Goal: Transaction & Acquisition: Purchase product/service

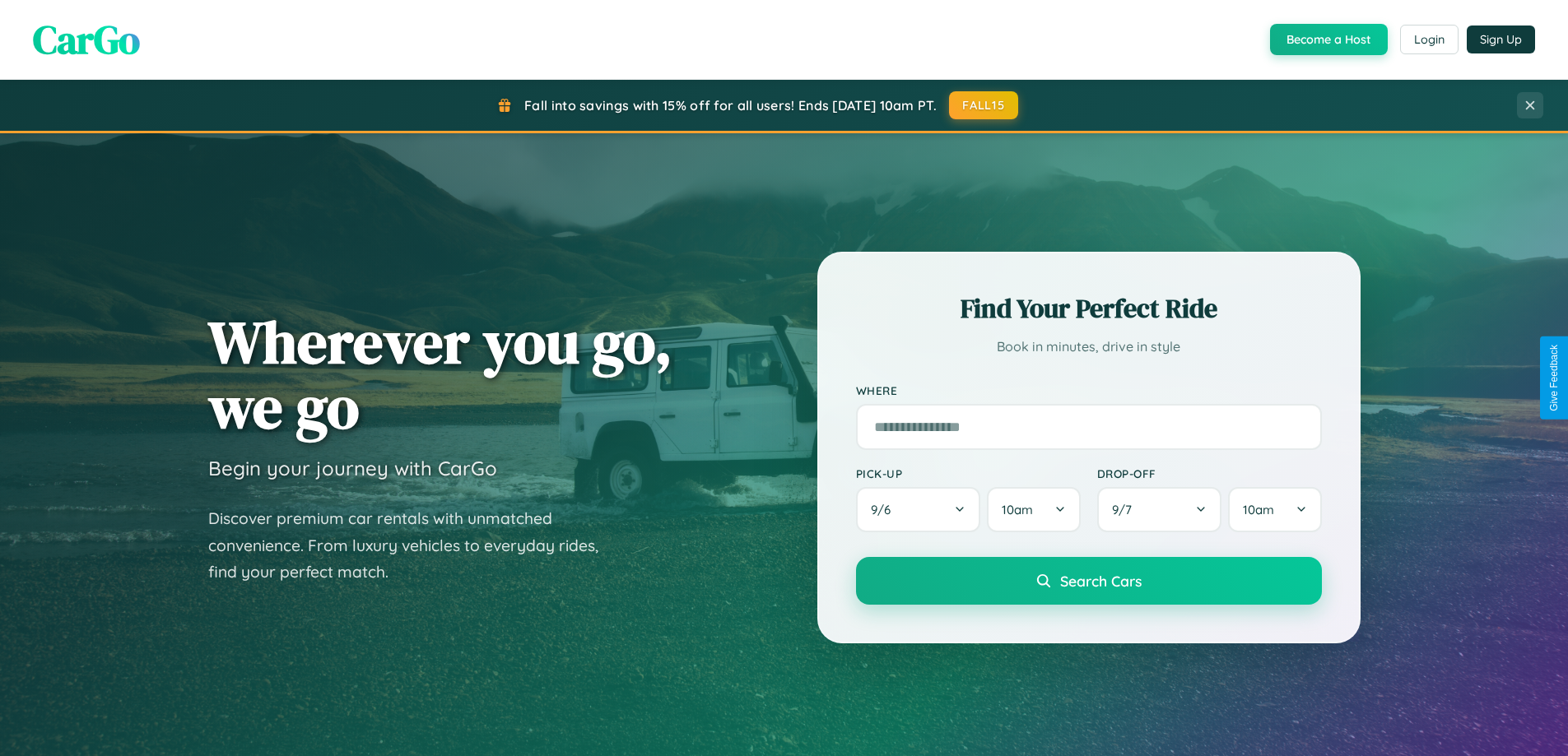
scroll to position [48, 0]
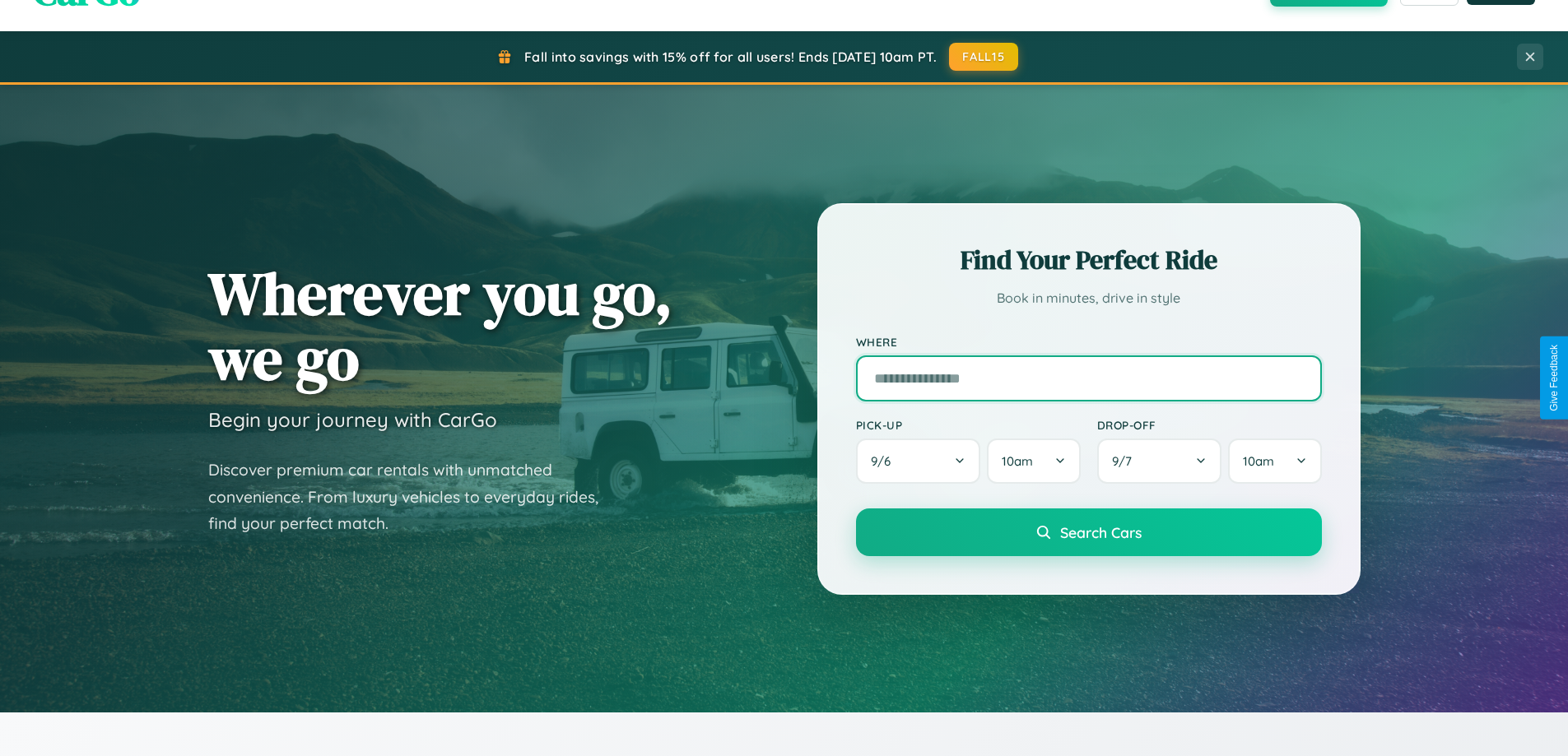
click at [1088, 378] on input "text" at bounding box center [1089, 378] width 466 height 46
type input "**********"
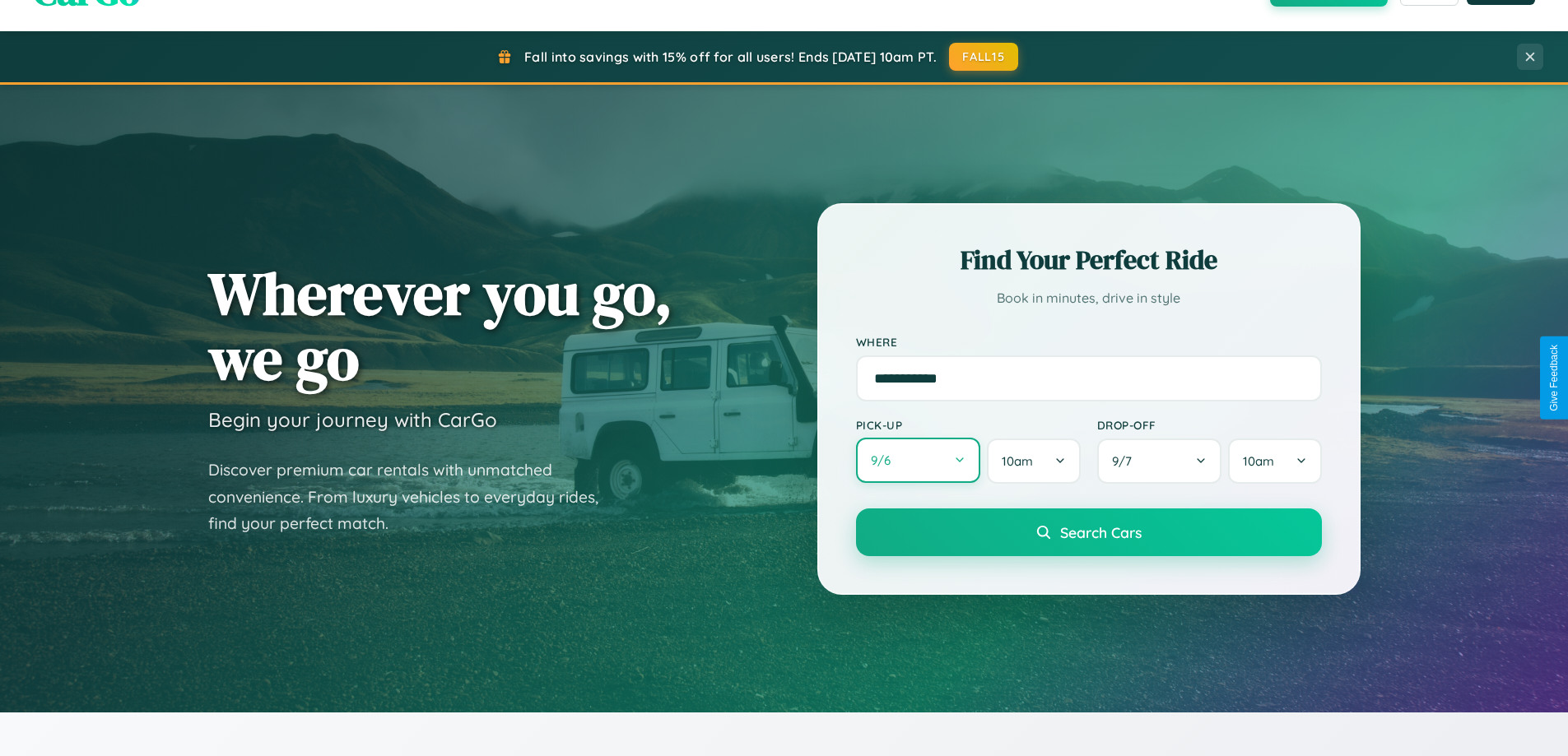
click at [918, 462] on button "9 / 6" at bounding box center [919, 460] width 125 height 45
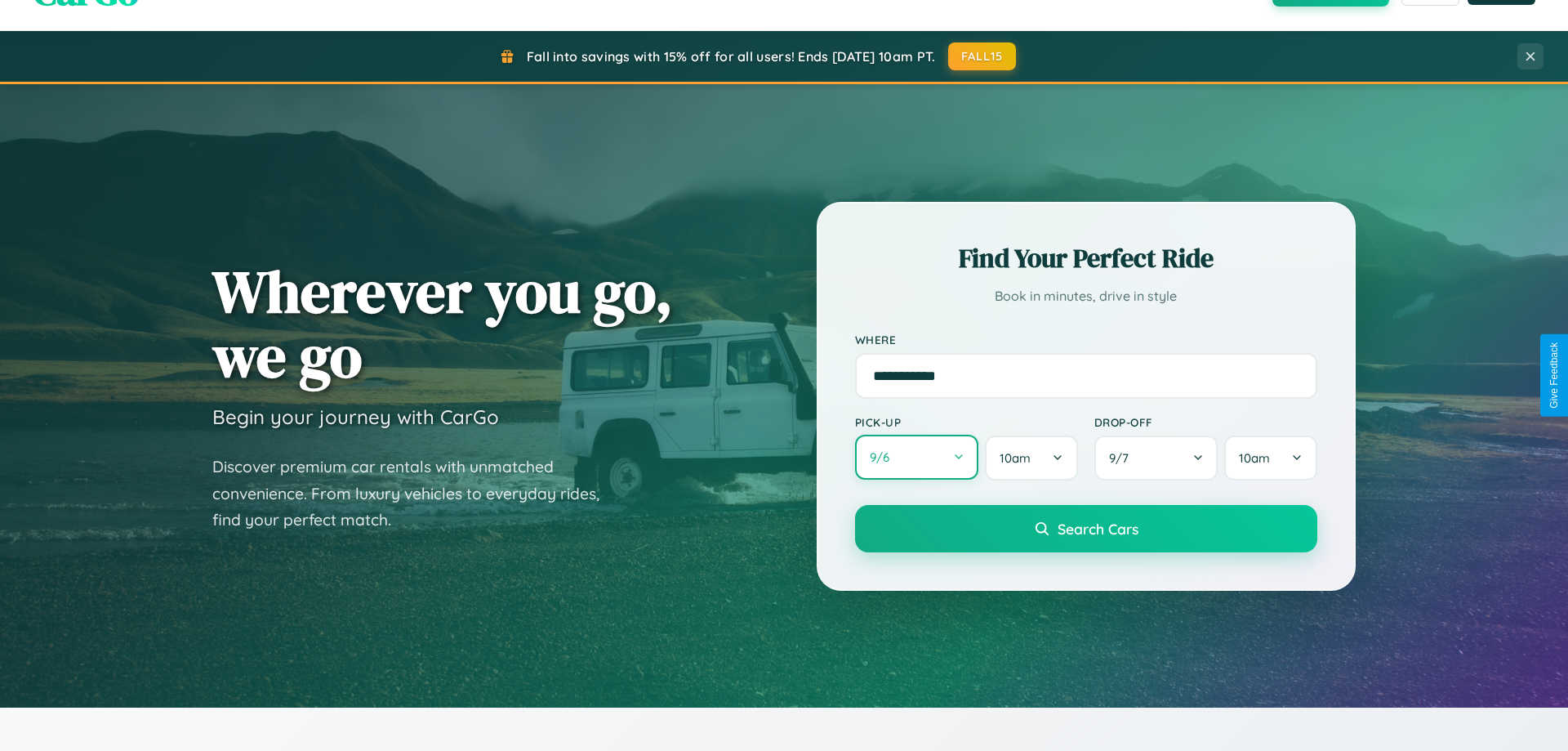
select select "*"
select select "****"
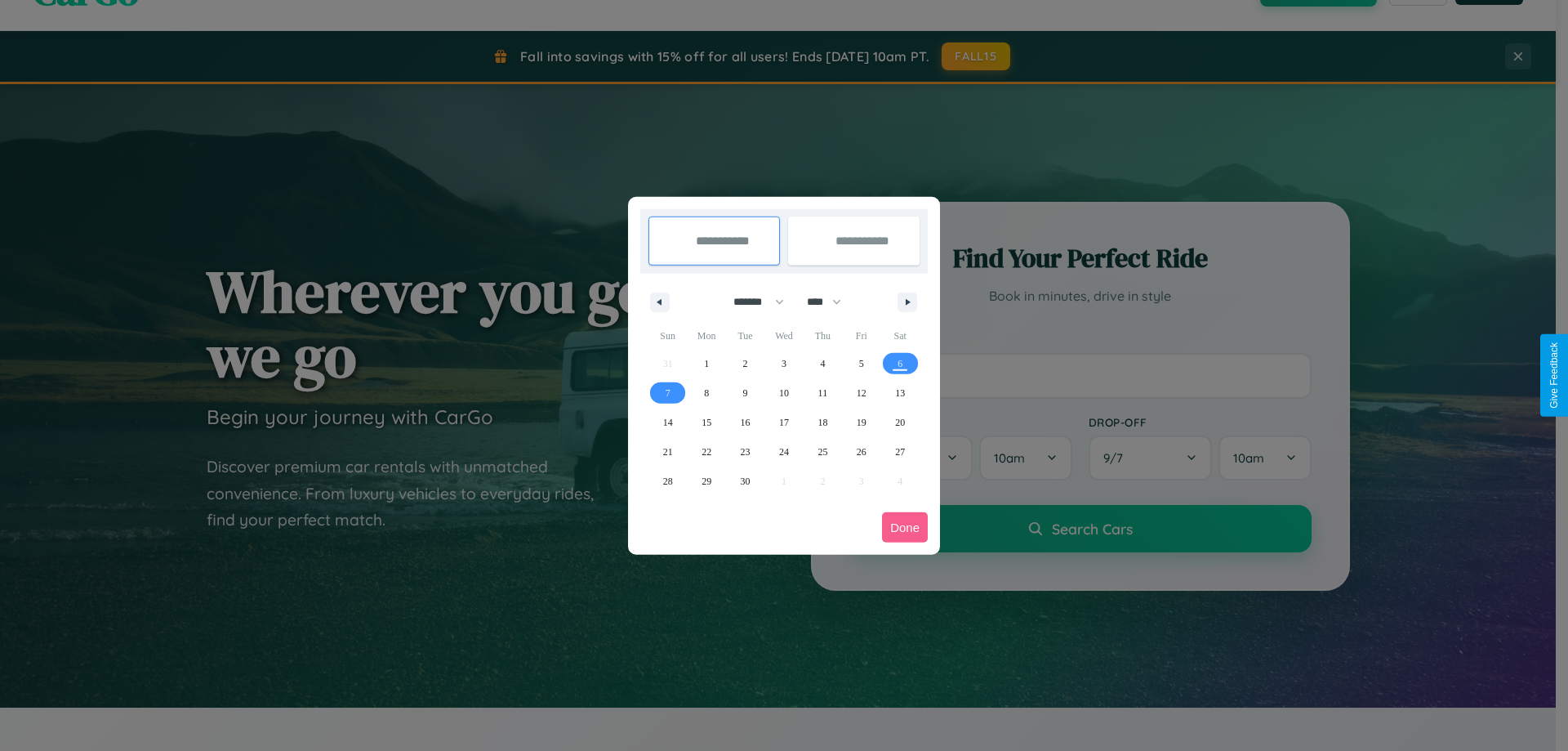
drag, startPoint x: 752, startPoint y: 301, endPoint x: 784, endPoint y: 327, distance: 41.2
click at [752, 301] on select "******* ******** ***** ***** *** **** **** ****** ********* ******* ******** **…" at bounding box center [755, 302] width 69 height 27
select select "**"
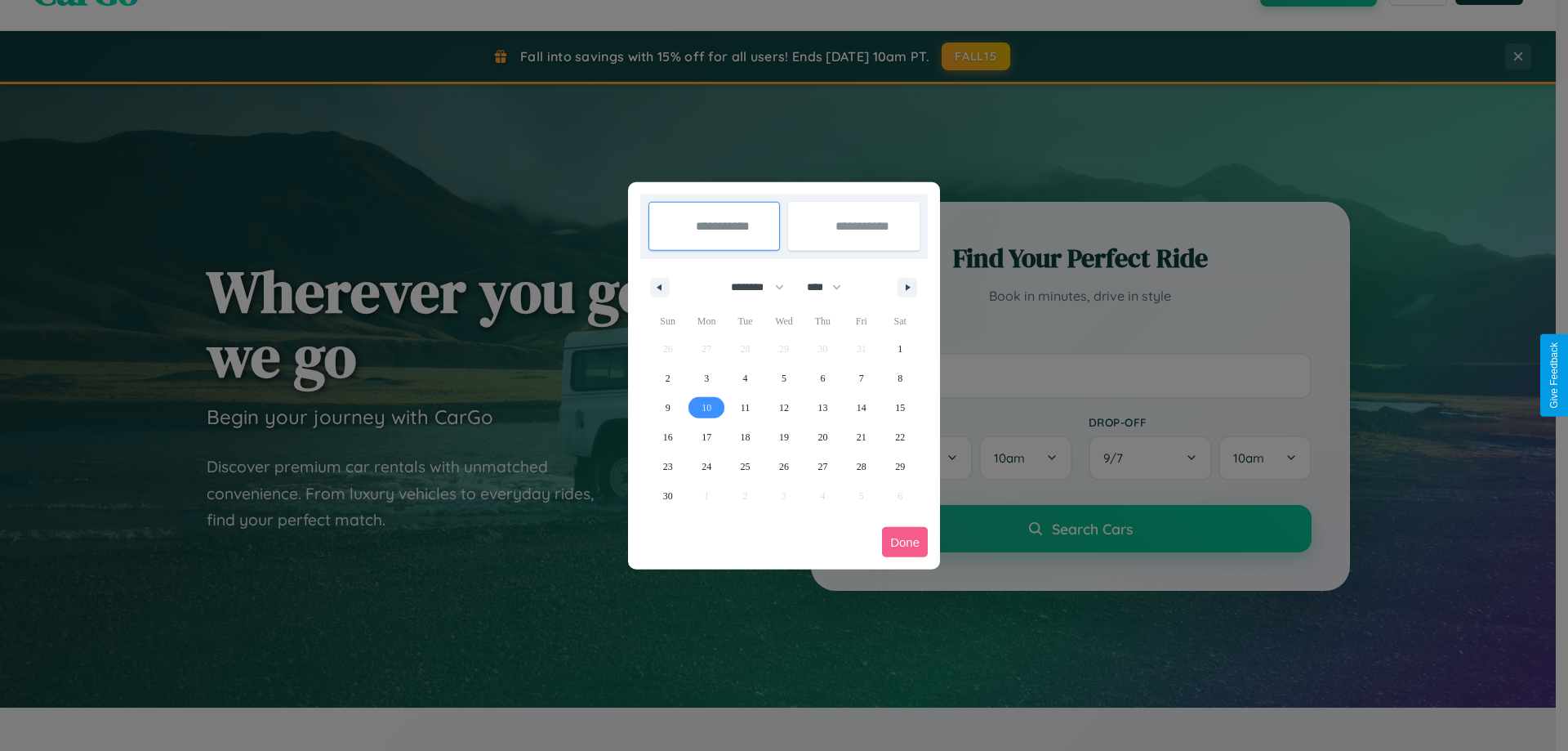
click at [707, 407] on span "10" at bounding box center [707, 408] width 10 height 30
type input "**********"
click at [783, 407] on span "12" at bounding box center [784, 408] width 10 height 30
type input "**********"
click at [905, 542] on button "Done" at bounding box center [905, 543] width 46 height 31
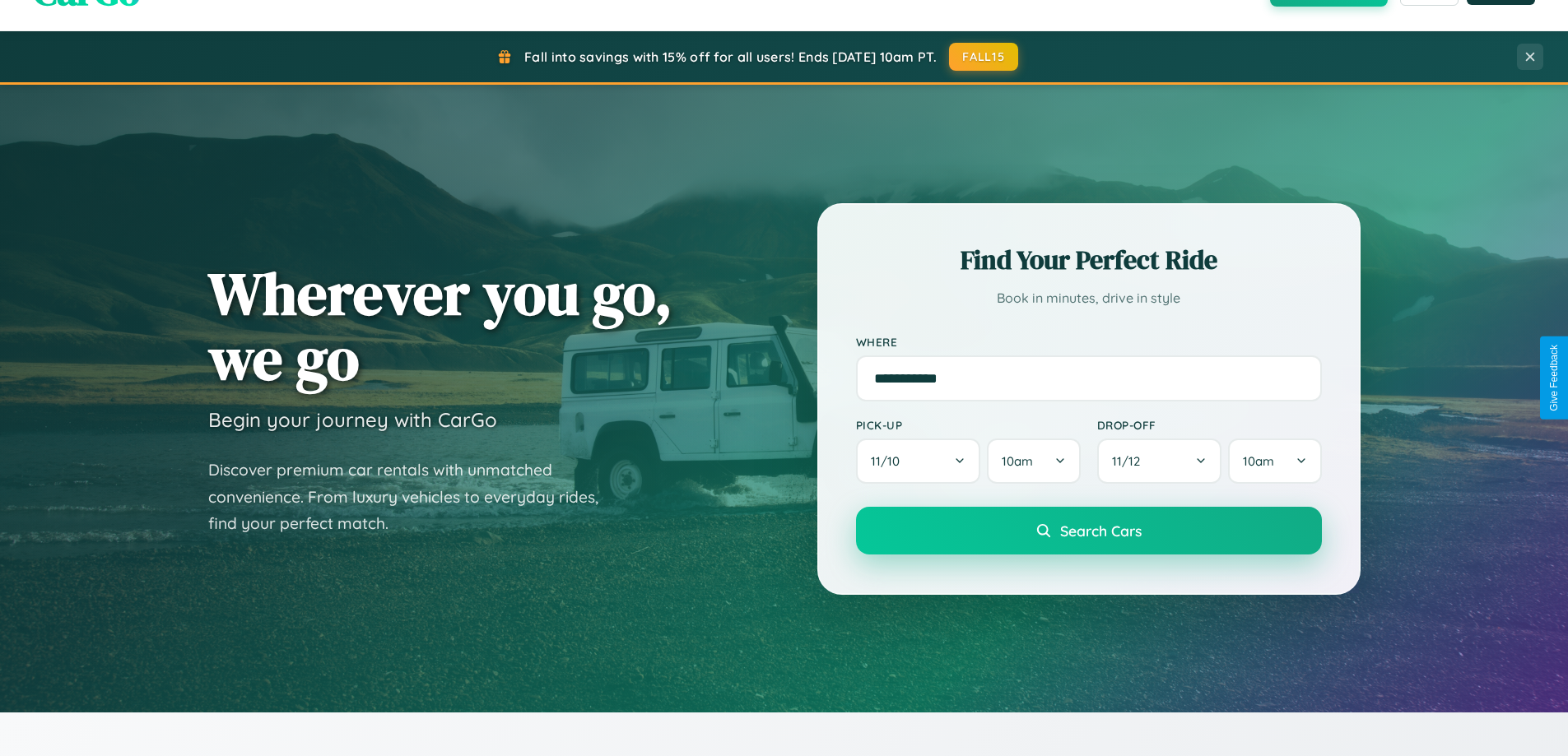
click at [1088, 531] on span "Search Cars" at bounding box center [1101, 531] width 82 height 18
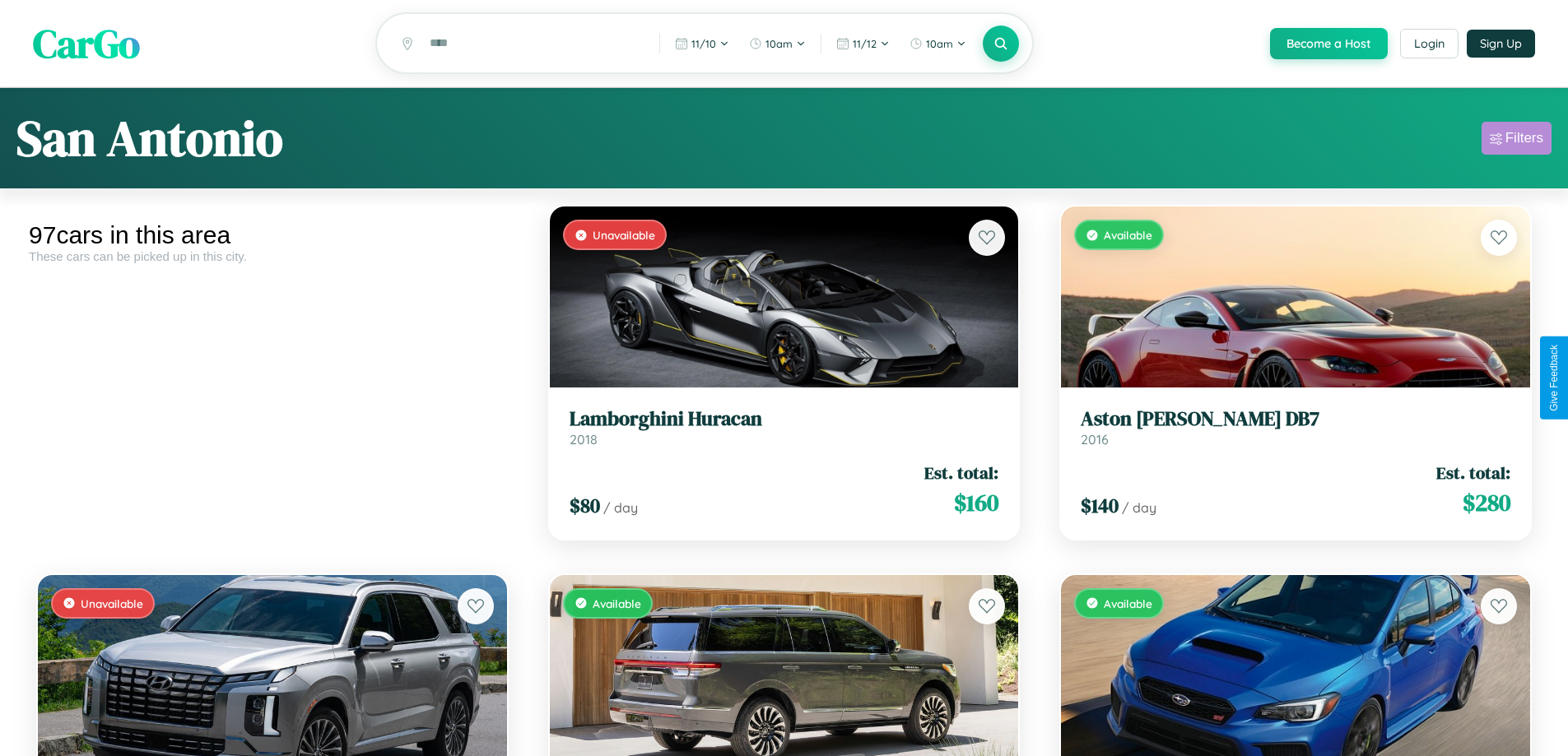
click at [1516, 141] on div "Filters" at bounding box center [1524, 138] width 38 height 16
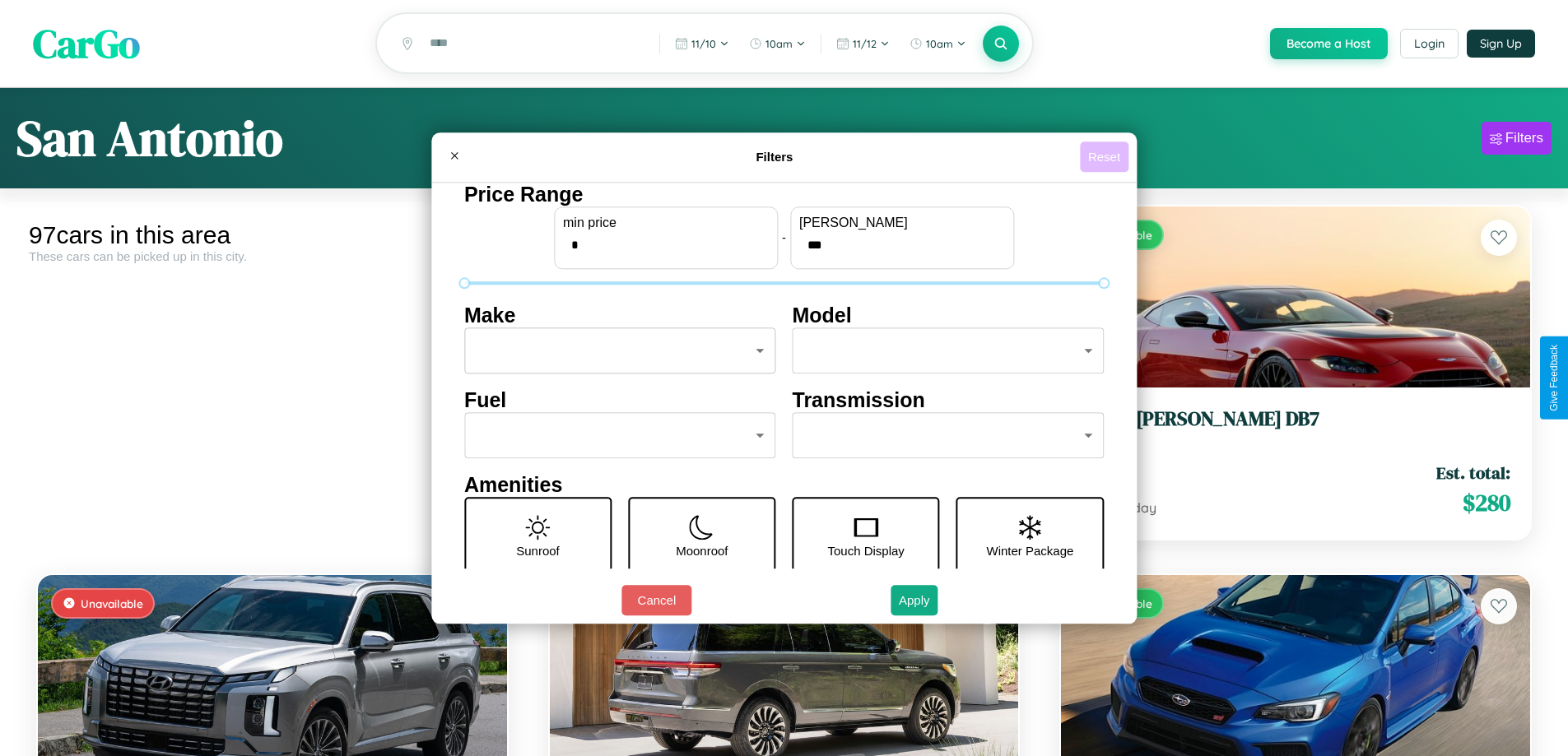
click at [1106, 156] on button "Reset" at bounding box center [1103, 157] width 48 height 31
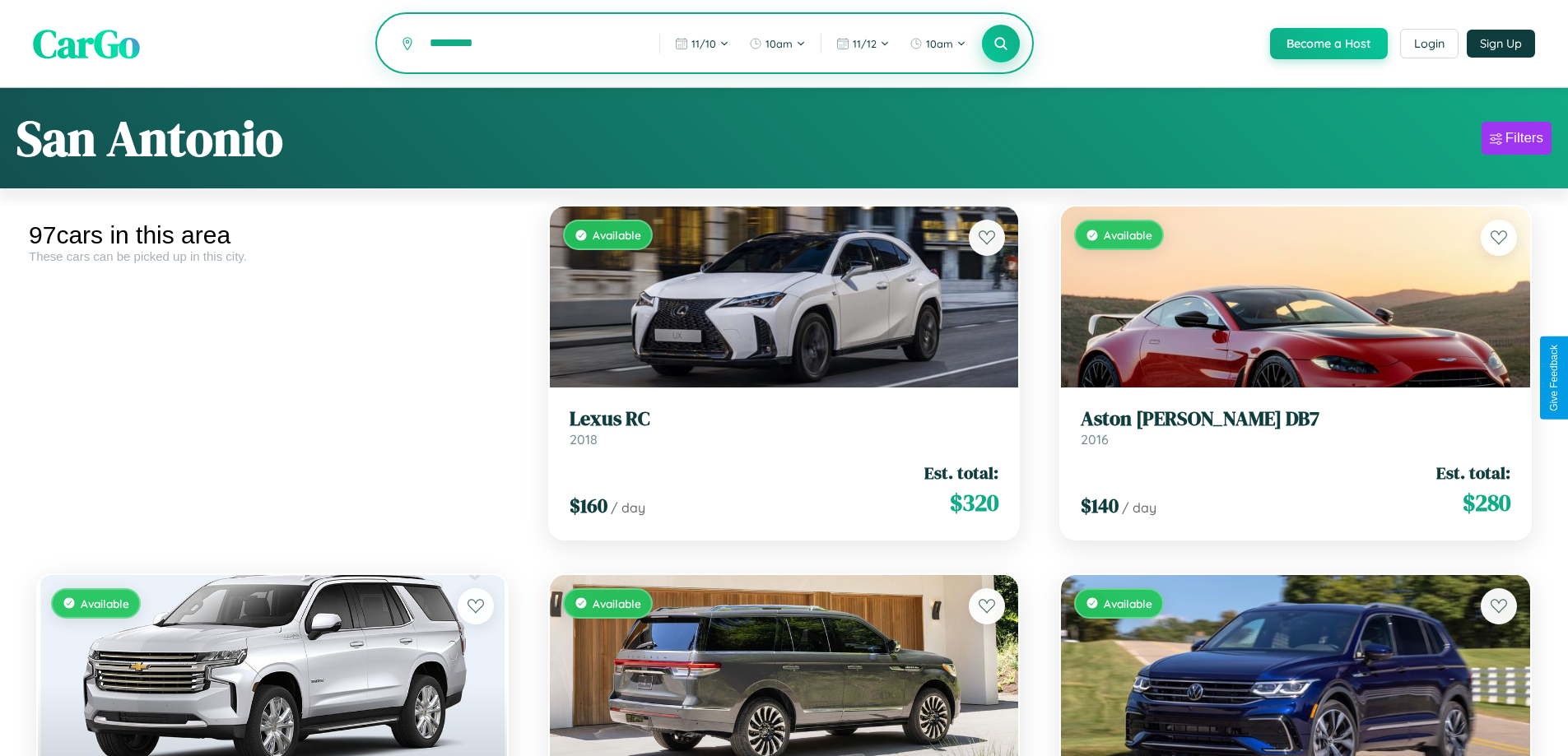
type input "*********"
click at [1000, 44] on icon at bounding box center [1001, 43] width 15 height 15
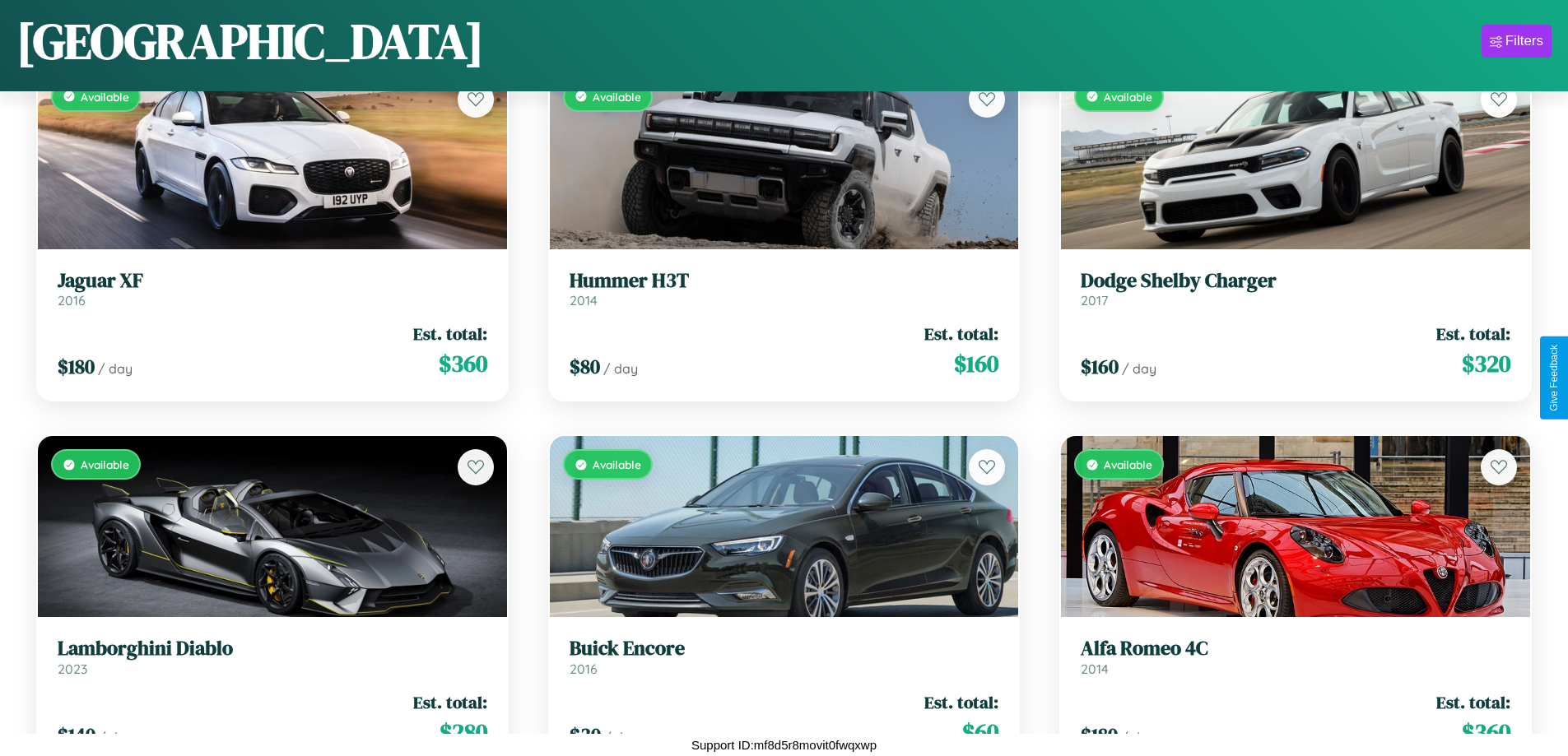
scroll to position [13862, 0]
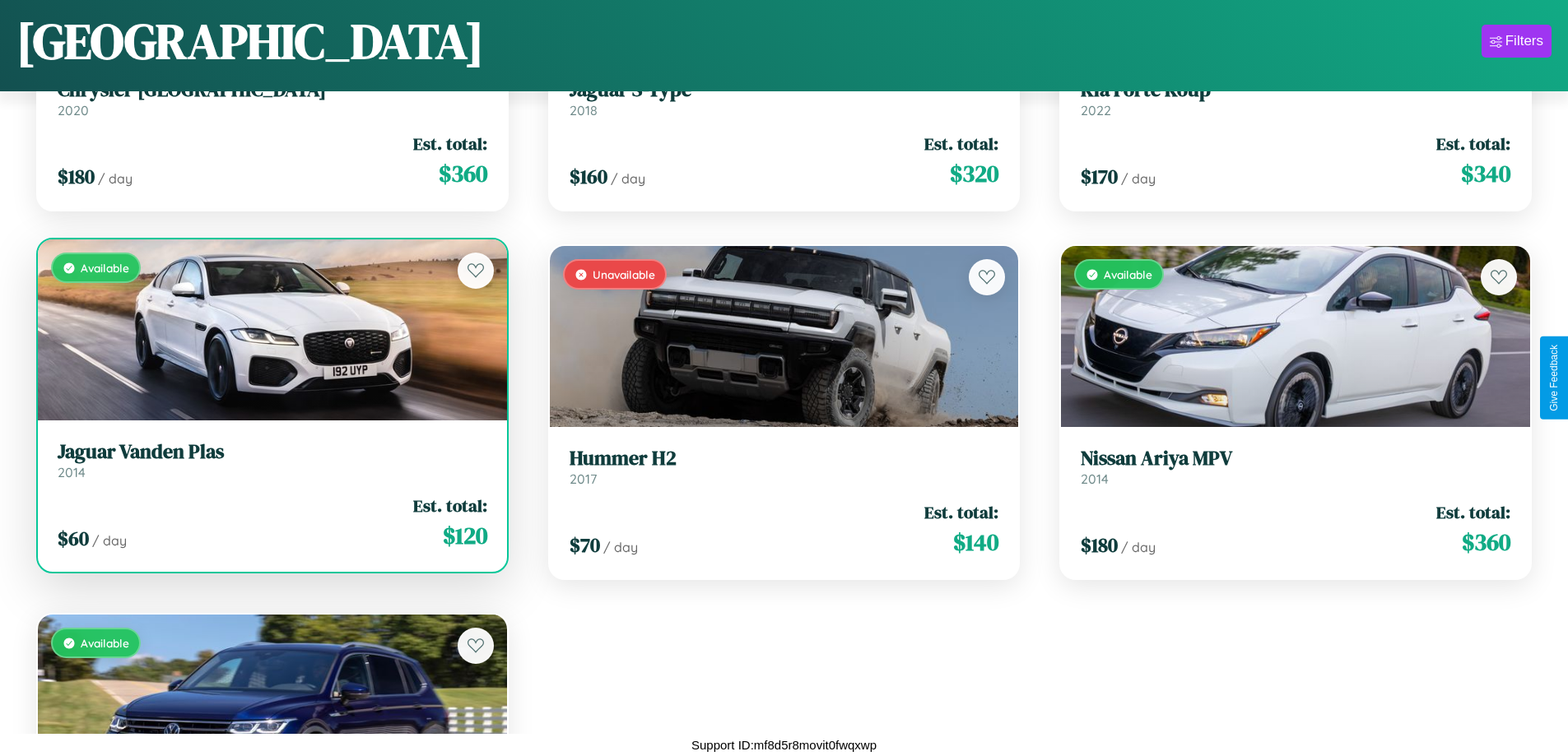
click at [270, 523] on div "$ 60 / day Est. total: $ 120" at bounding box center [271, 523] width 429 height 58
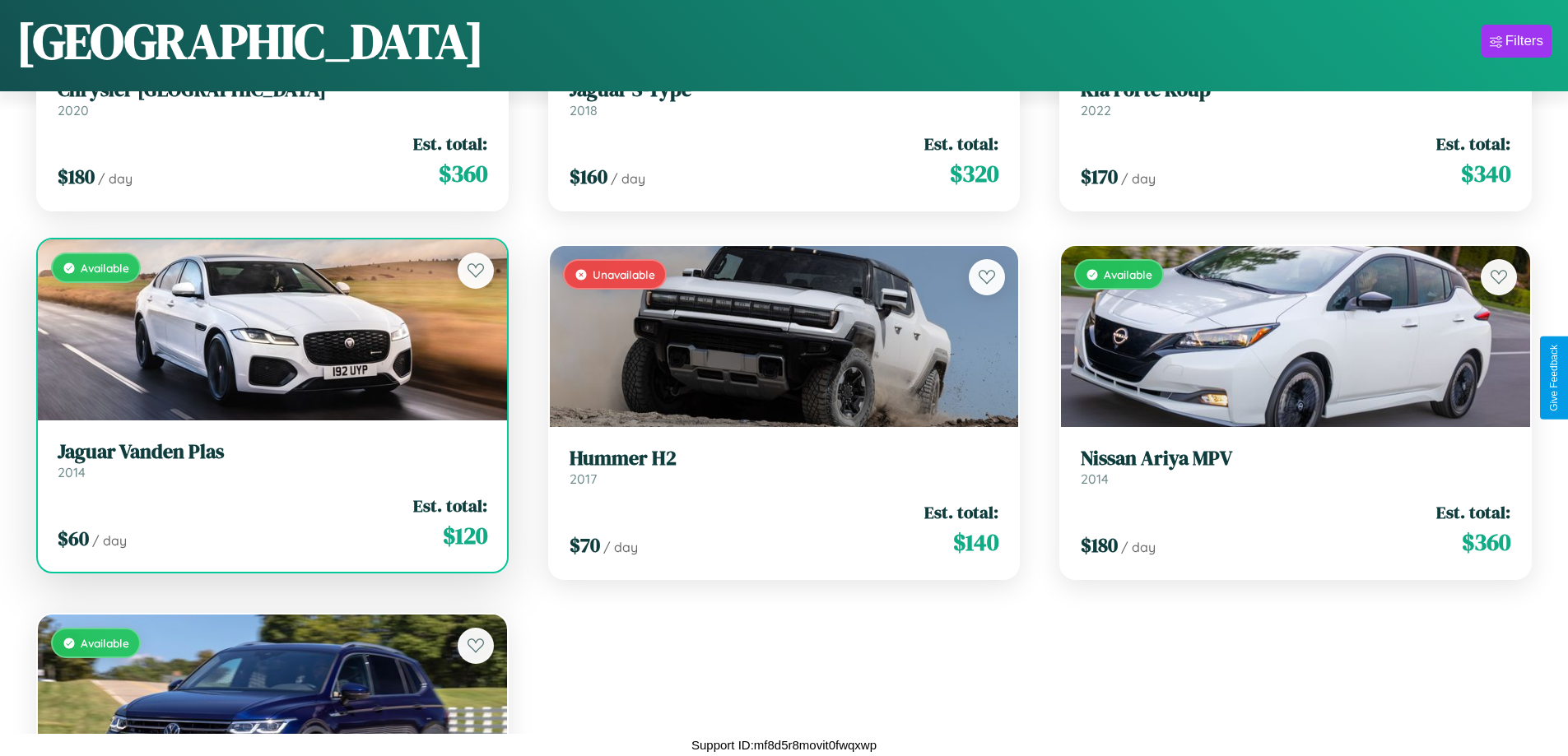
click at [270, 523] on div "$ 60 / day Est. total: $ 120" at bounding box center [271, 523] width 429 height 58
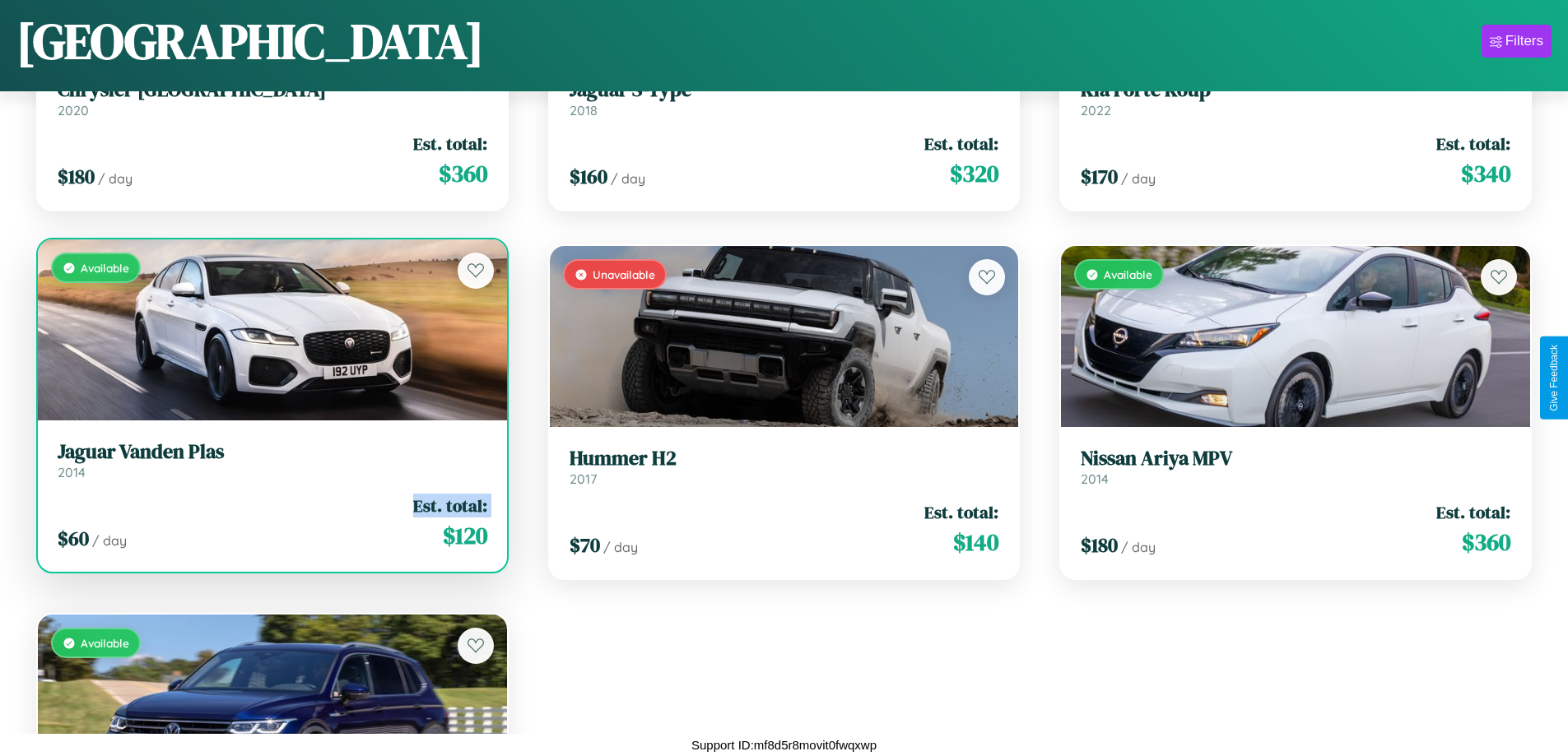
click at [270, 523] on div "$ 60 / day Est. total: $ 120" at bounding box center [271, 523] width 429 height 58
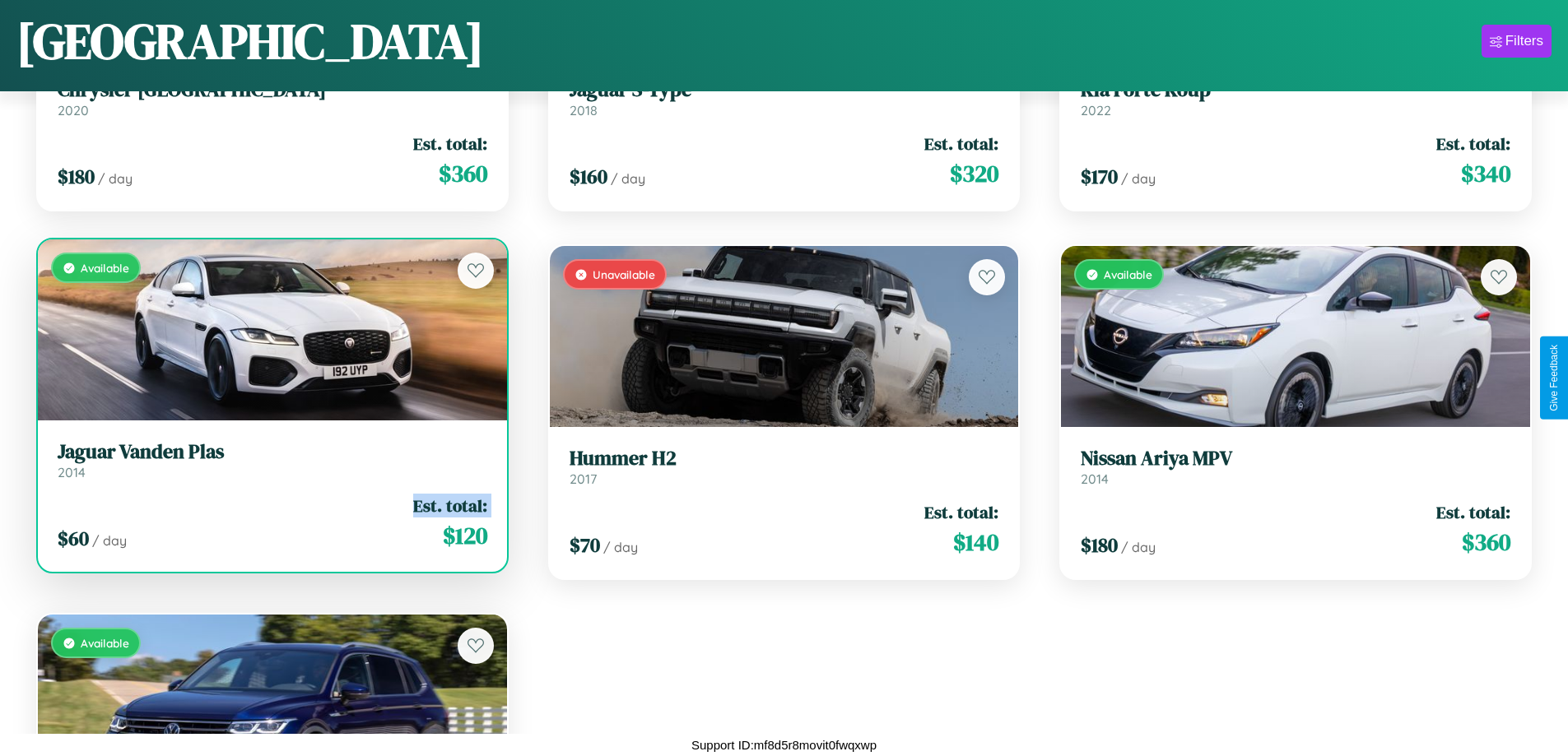
click at [270, 523] on div "$ 60 / day Est. total: $ 120" at bounding box center [271, 523] width 429 height 58
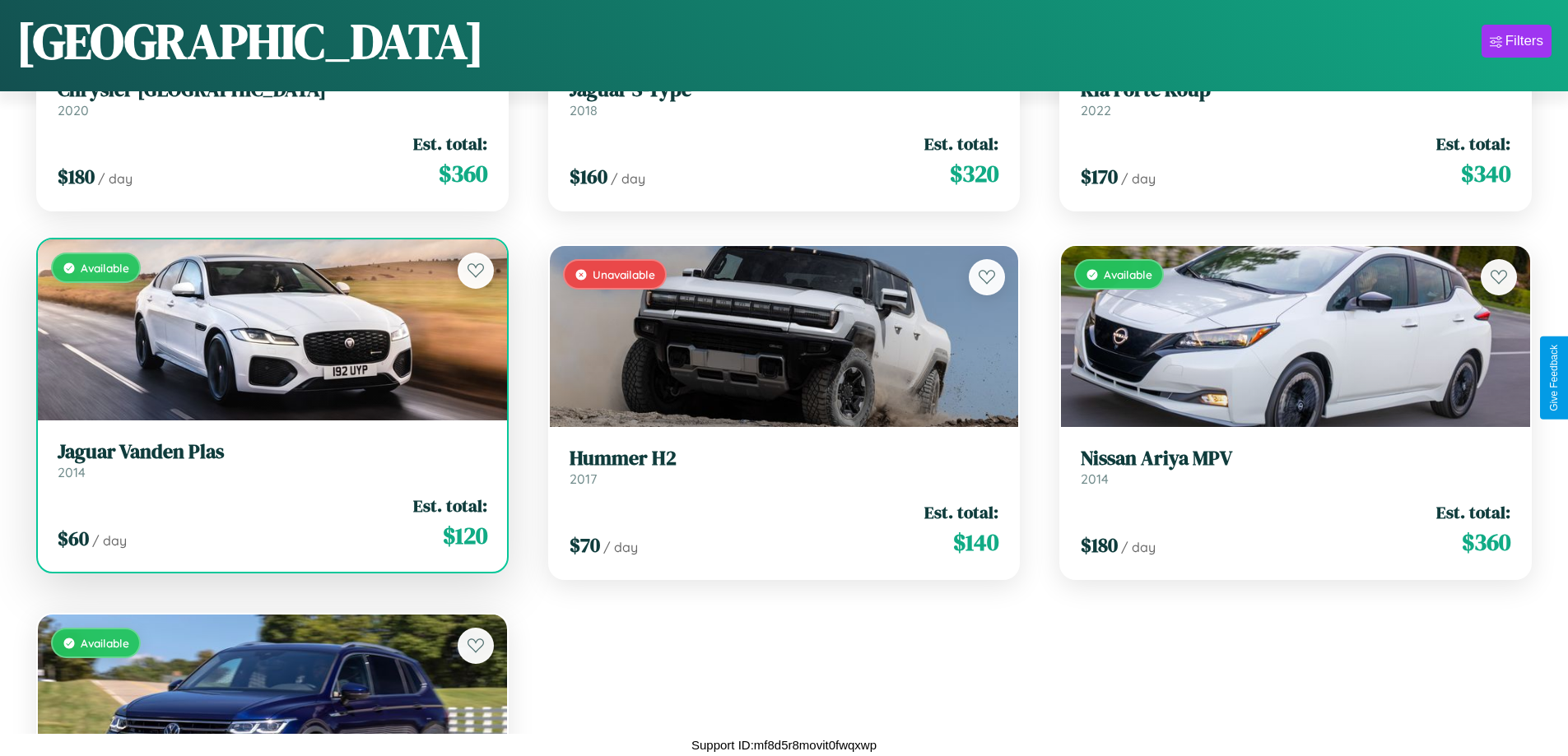
click at [270, 523] on div "$ 60 / day Est. total: $ 120" at bounding box center [271, 523] width 429 height 58
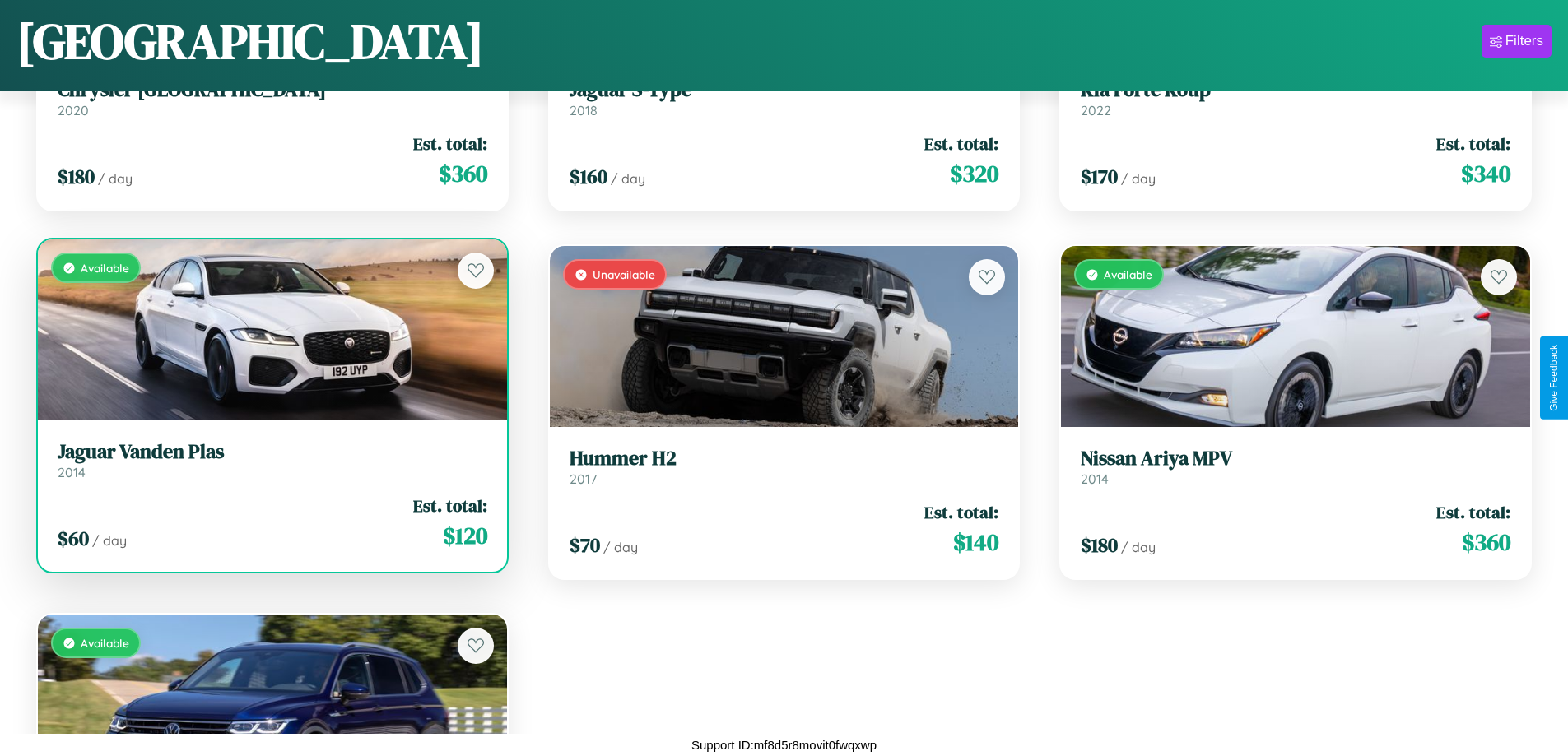
click at [270, 460] on h3 "Jaguar Vanden Plas" at bounding box center [271, 452] width 429 height 24
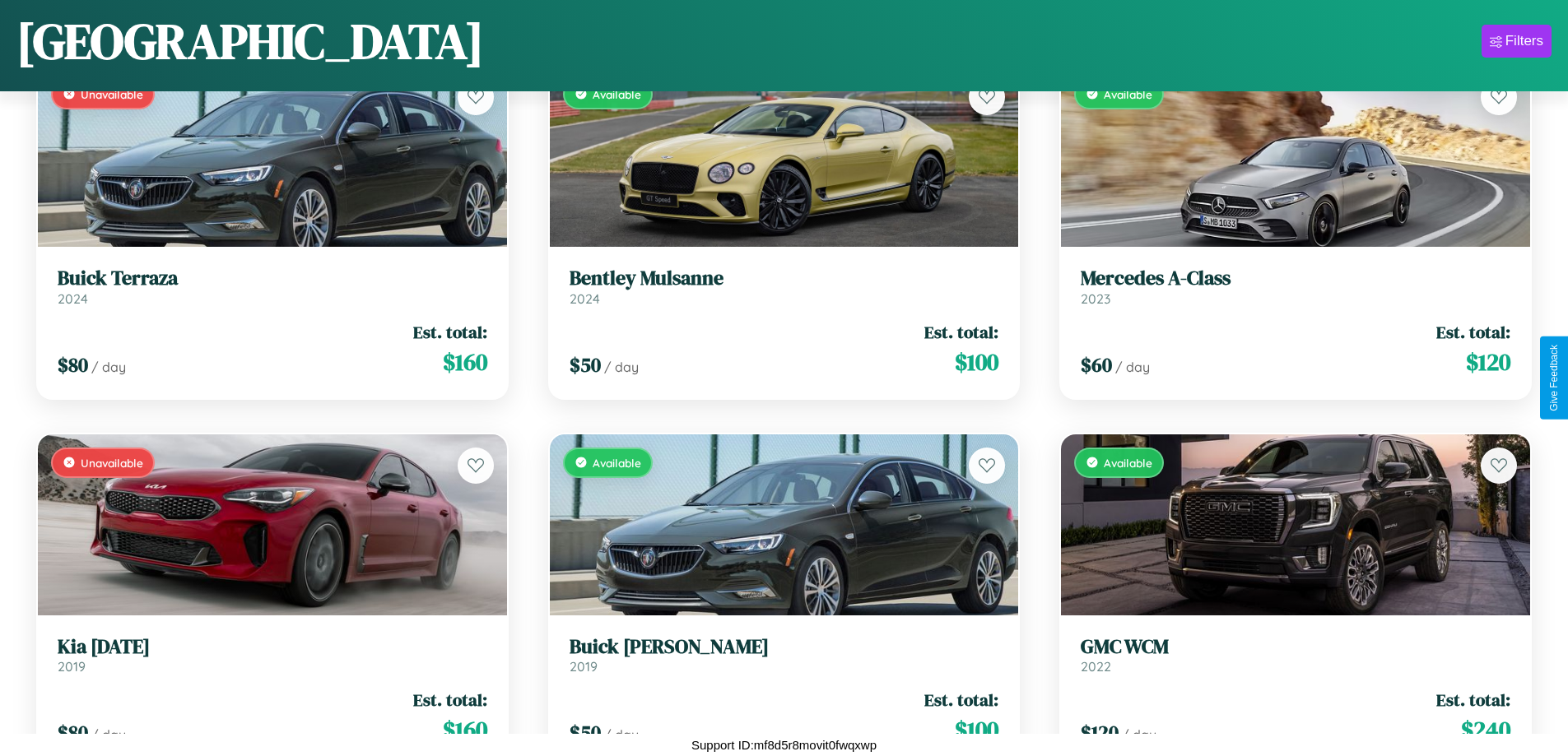
scroll to position [1337, 0]
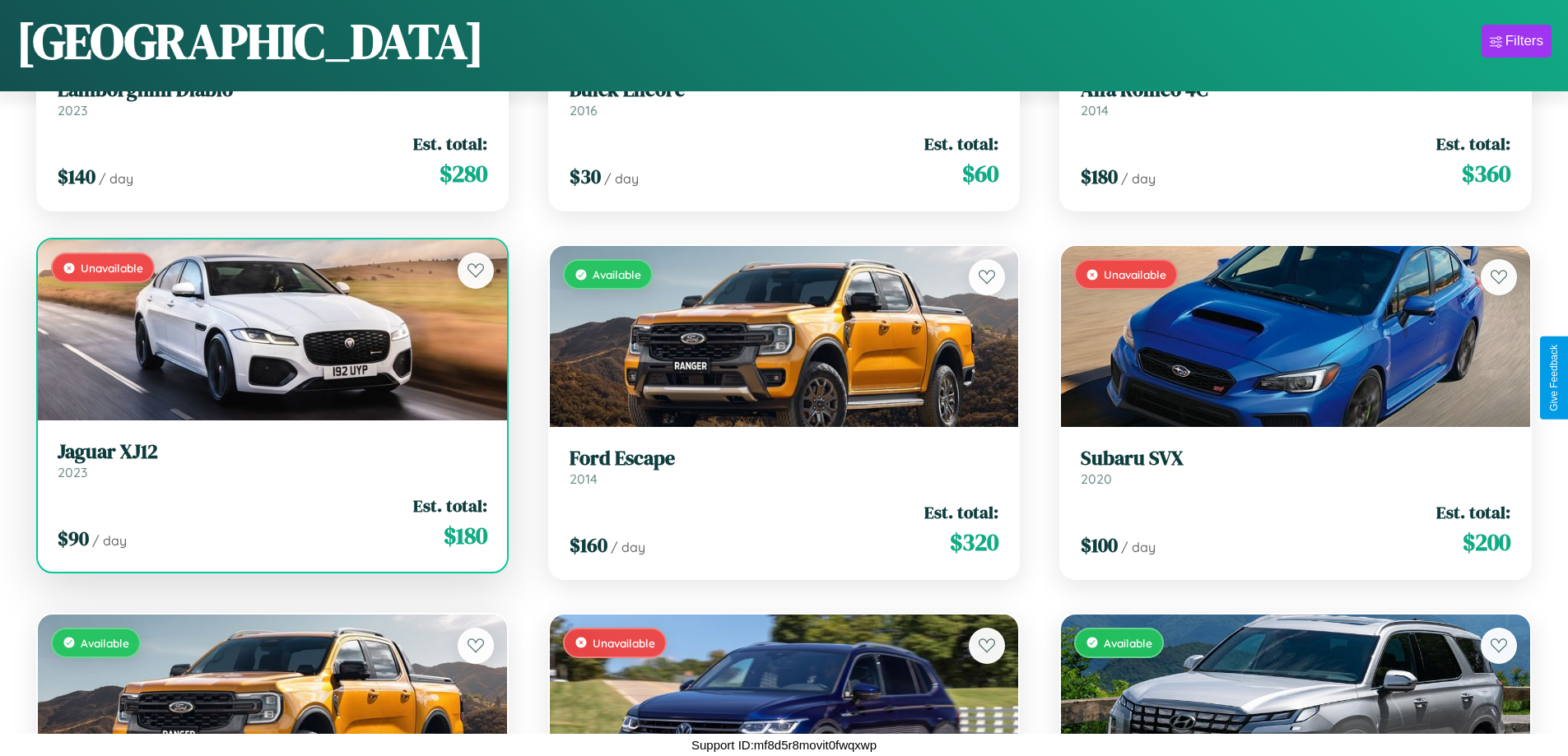
click at [270, 461] on h3 "Jaguar XJ12" at bounding box center [271, 452] width 429 height 24
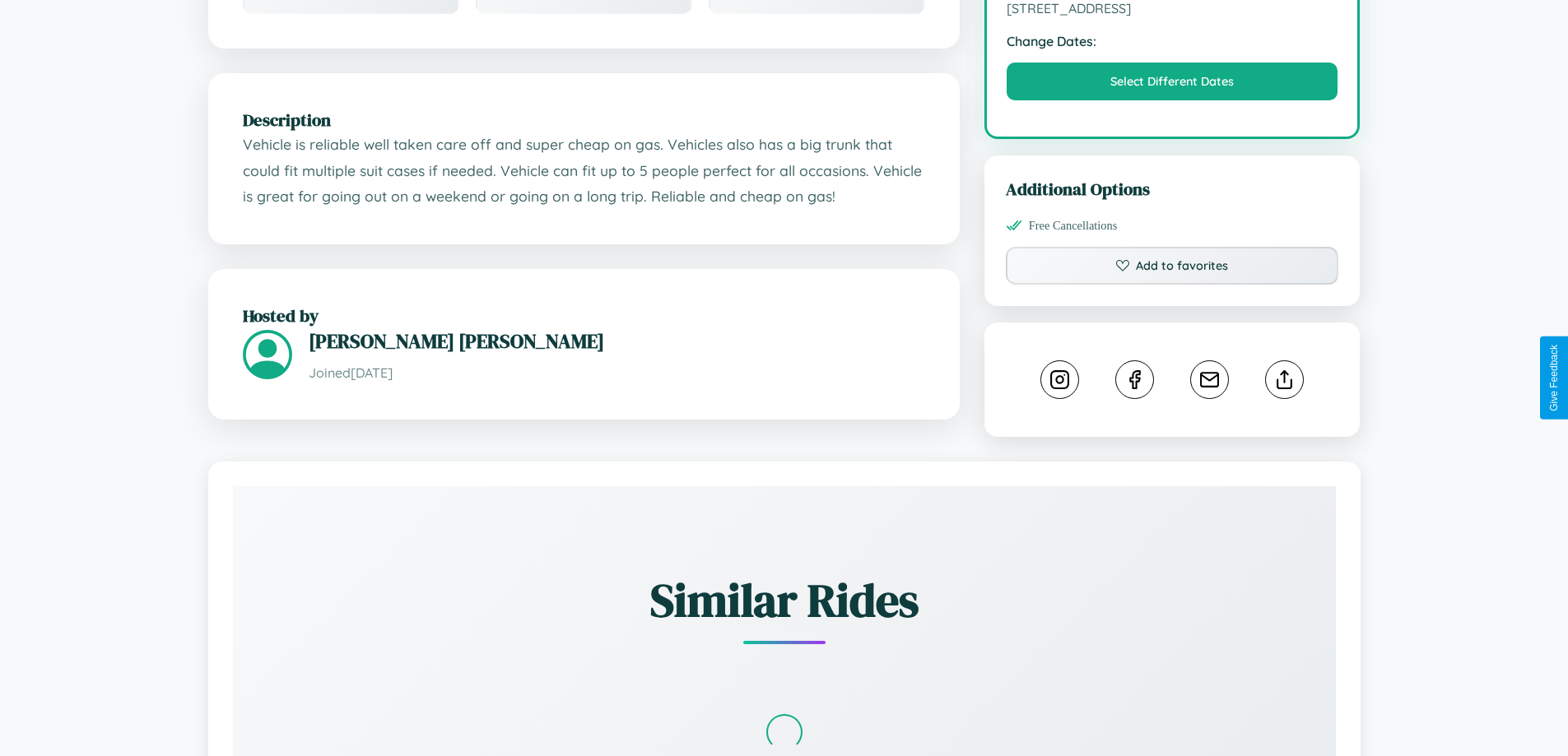
scroll to position [541, 0]
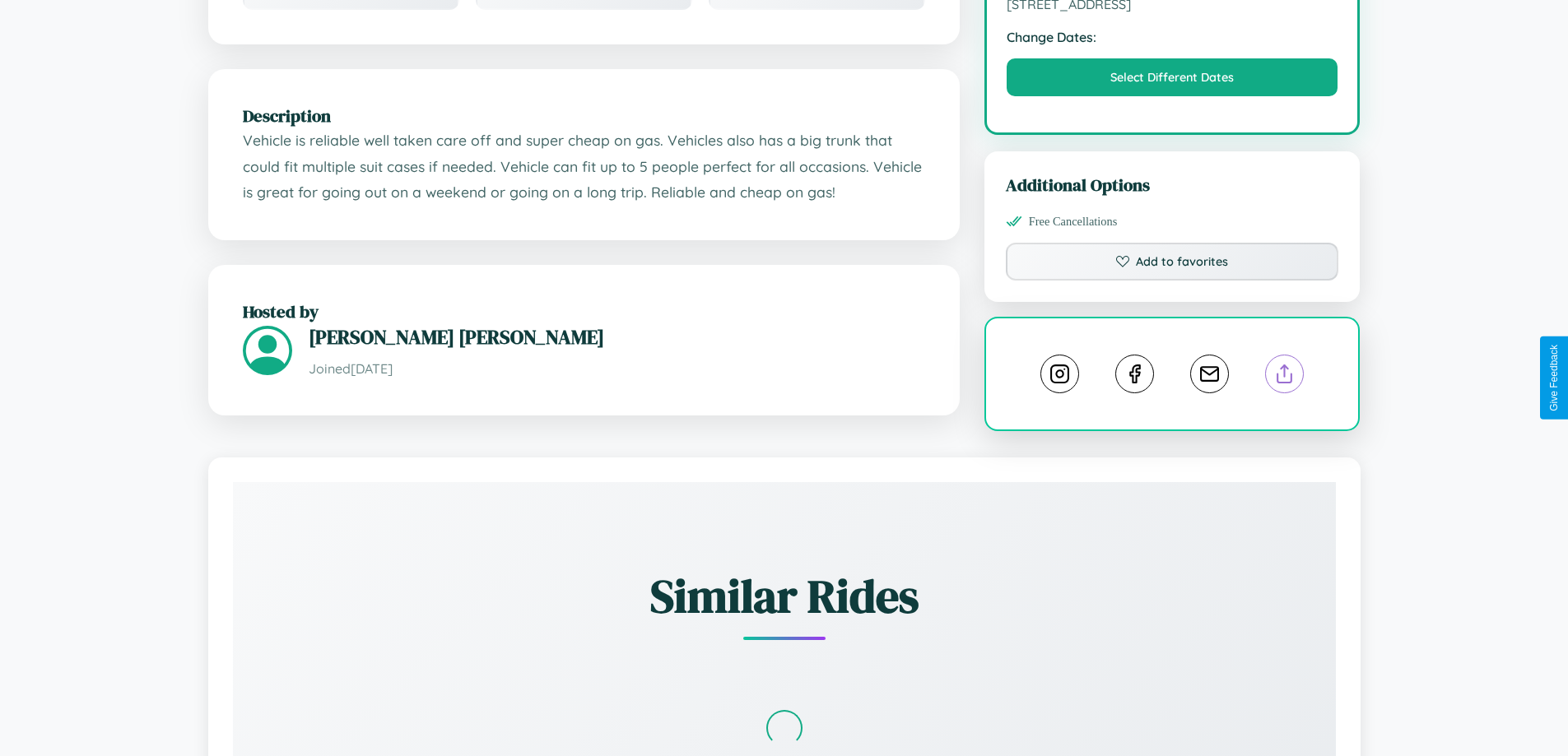
click at [1285, 376] on line at bounding box center [1285, 370] width 0 height 12
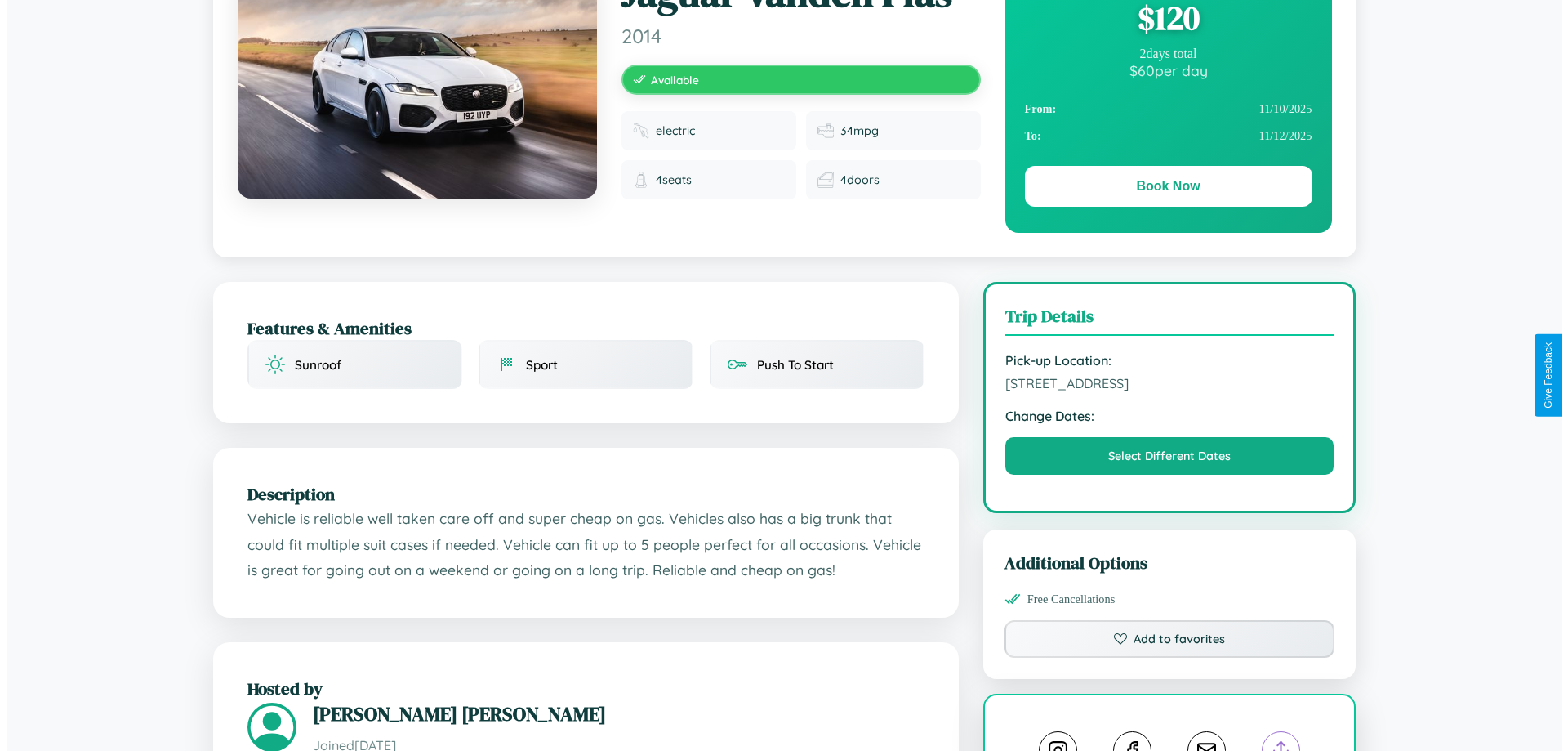
scroll to position [0, 0]
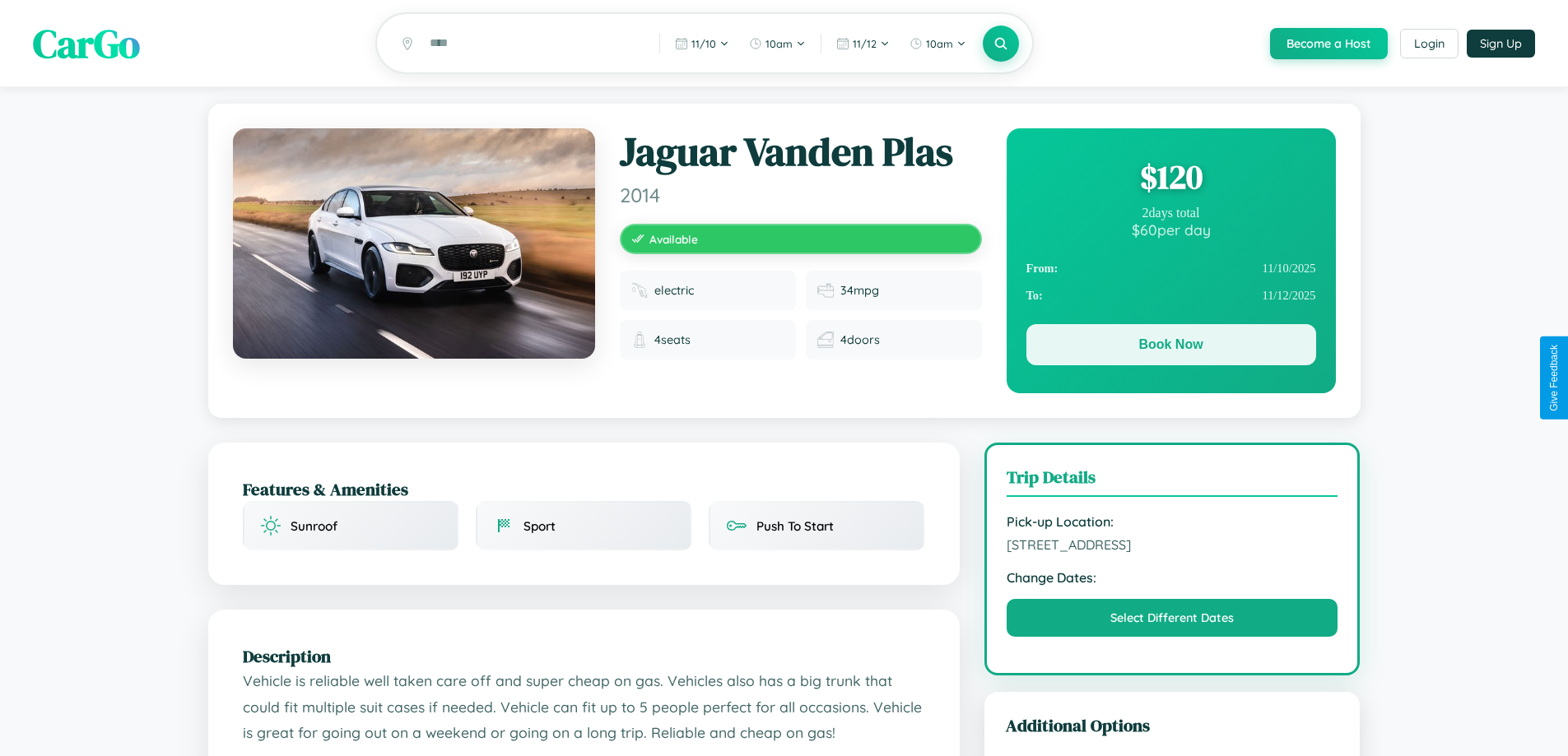
click at [1170, 348] on button "Book Now" at bounding box center [1170, 344] width 290 height 41
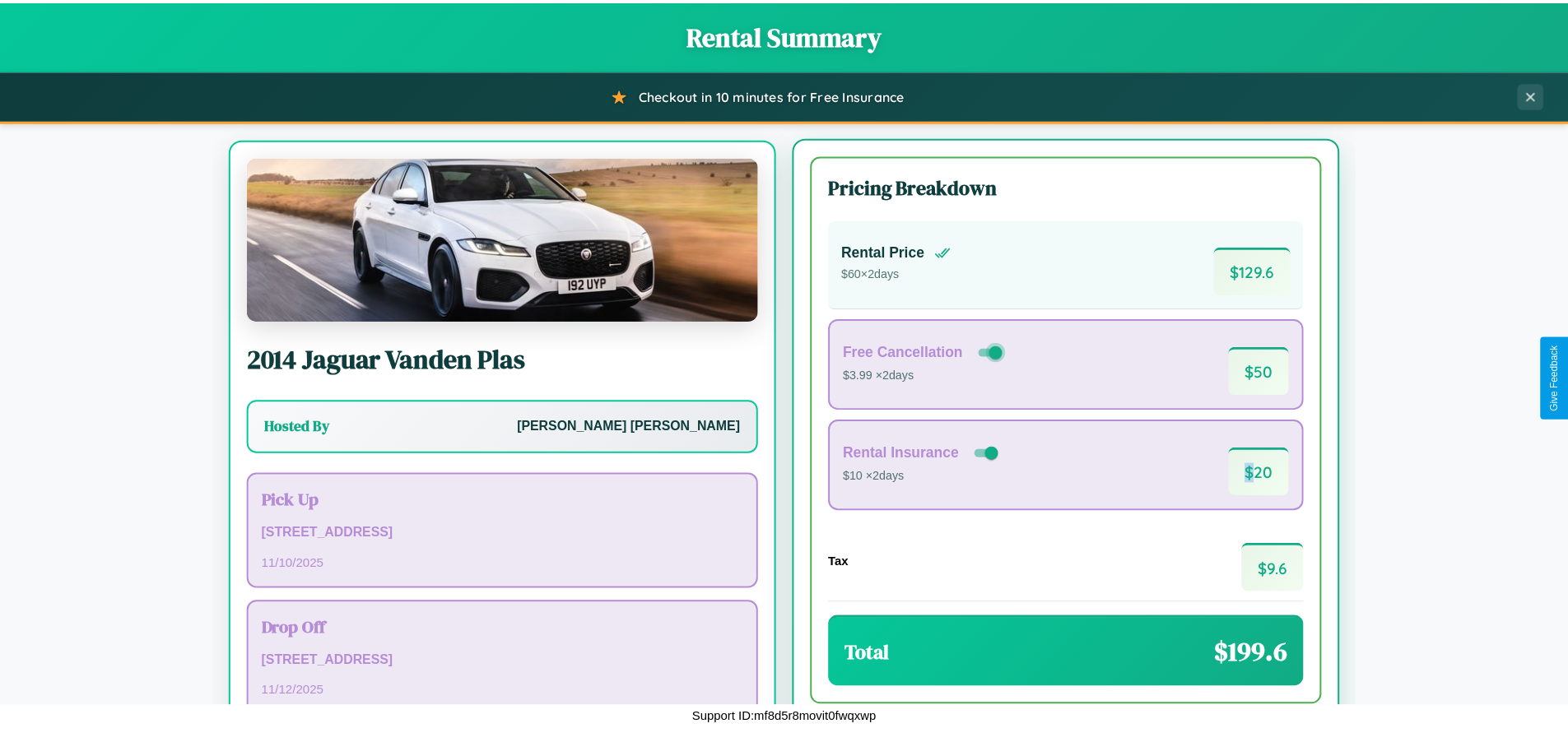
scroll to position [76, 0]
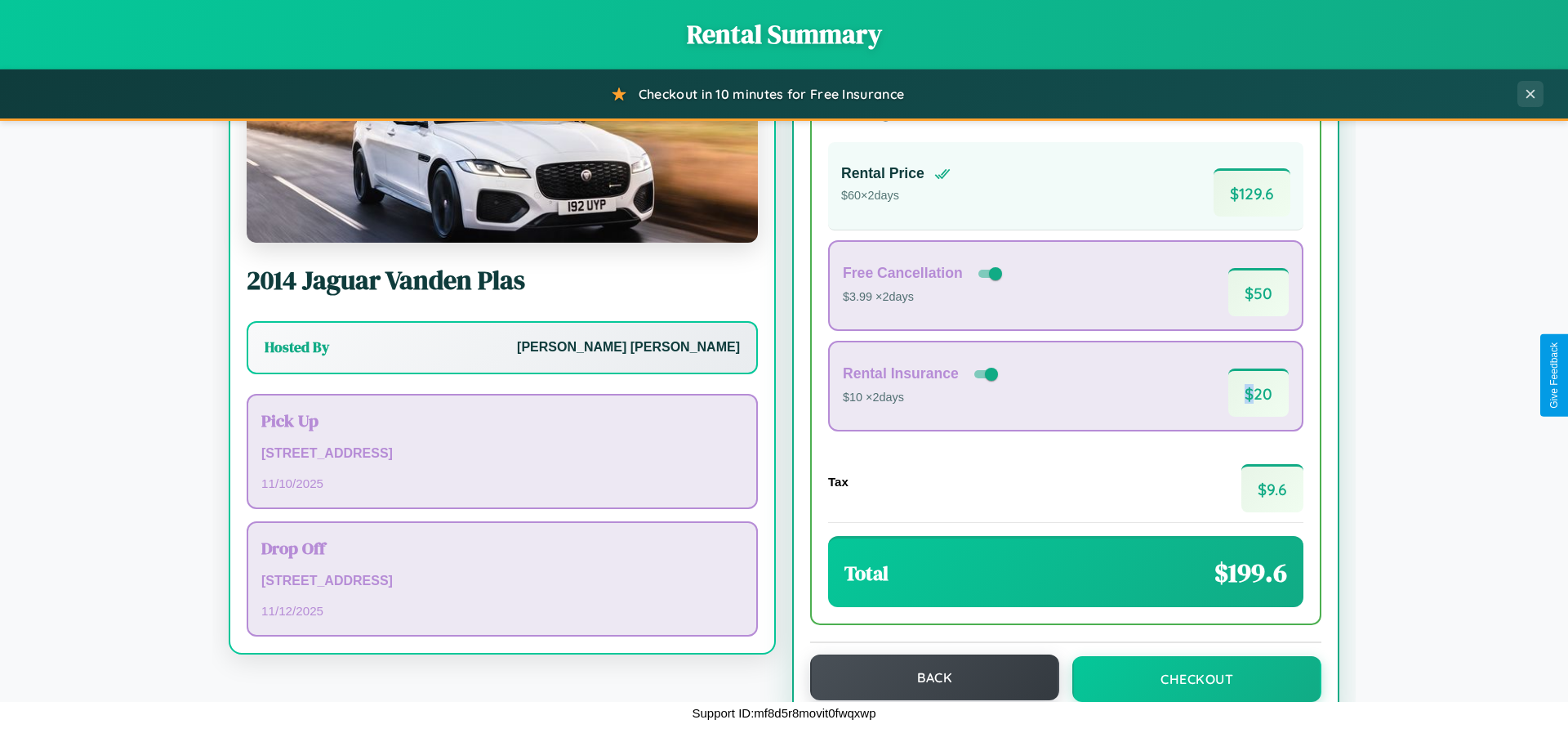
click at [927, 678] on button "Back" at bounding box center [934, 677] width 249 height 46
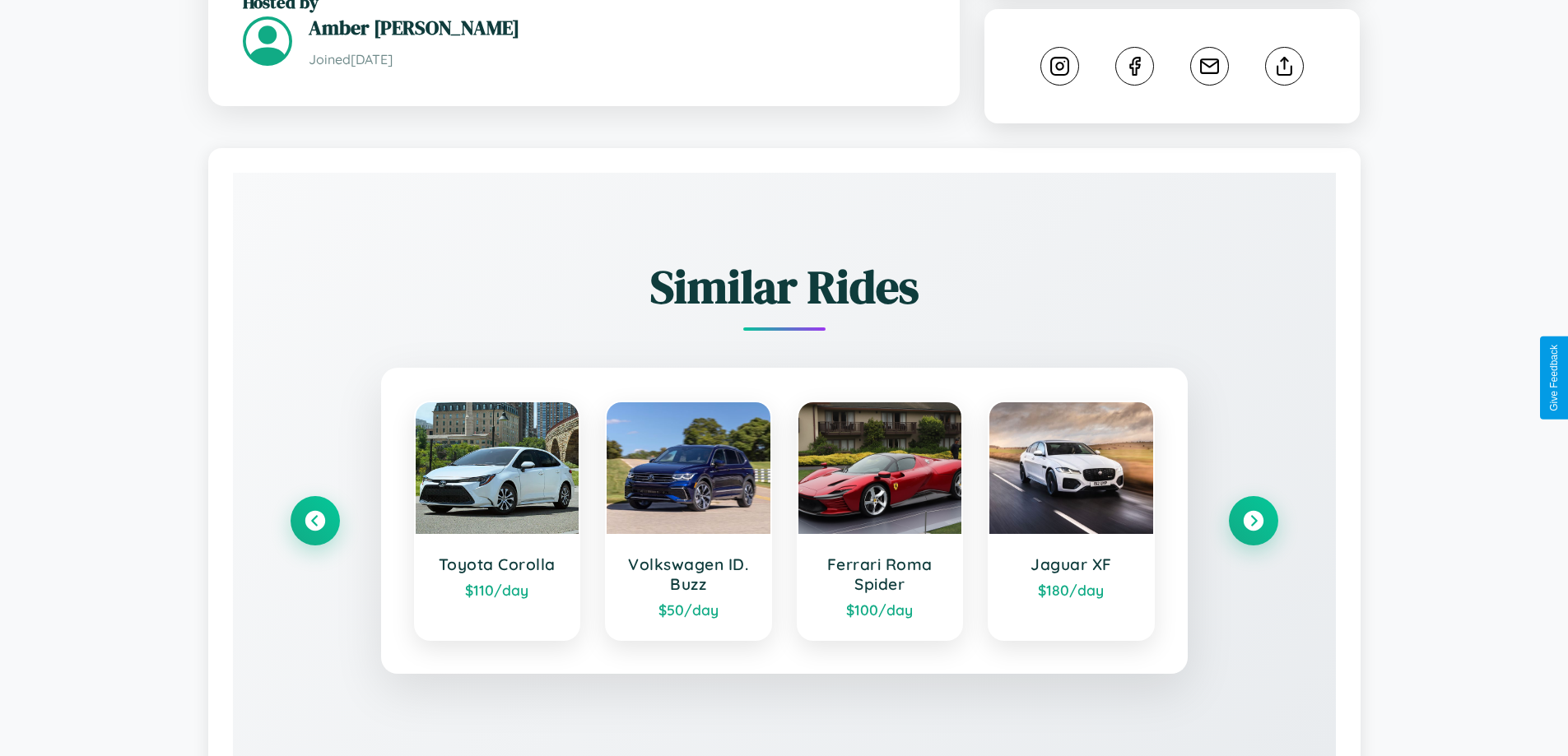
scroll to position [967, 0]
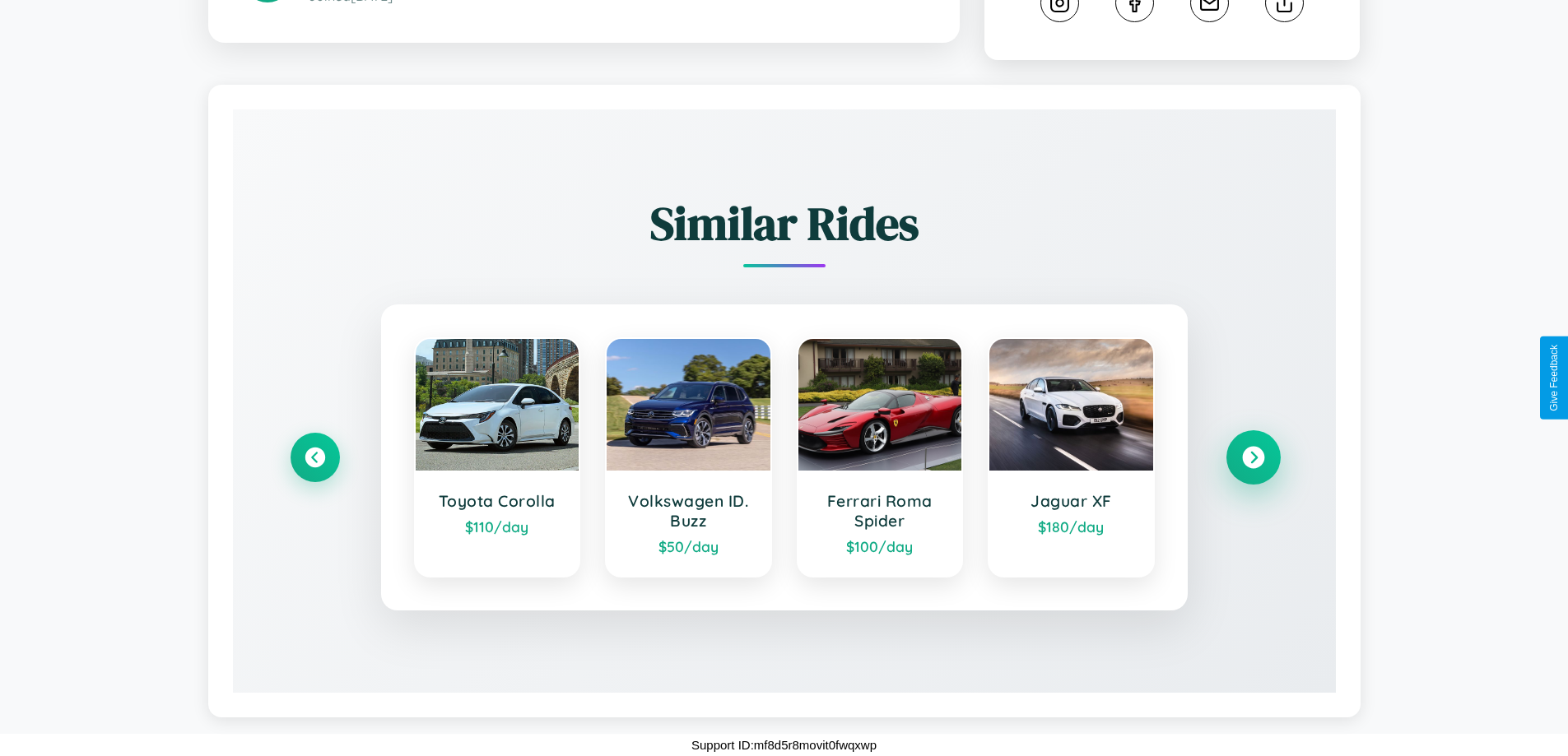
click at [1253, 457] on icon at bounding box center [1253, 457] width 22 height 22
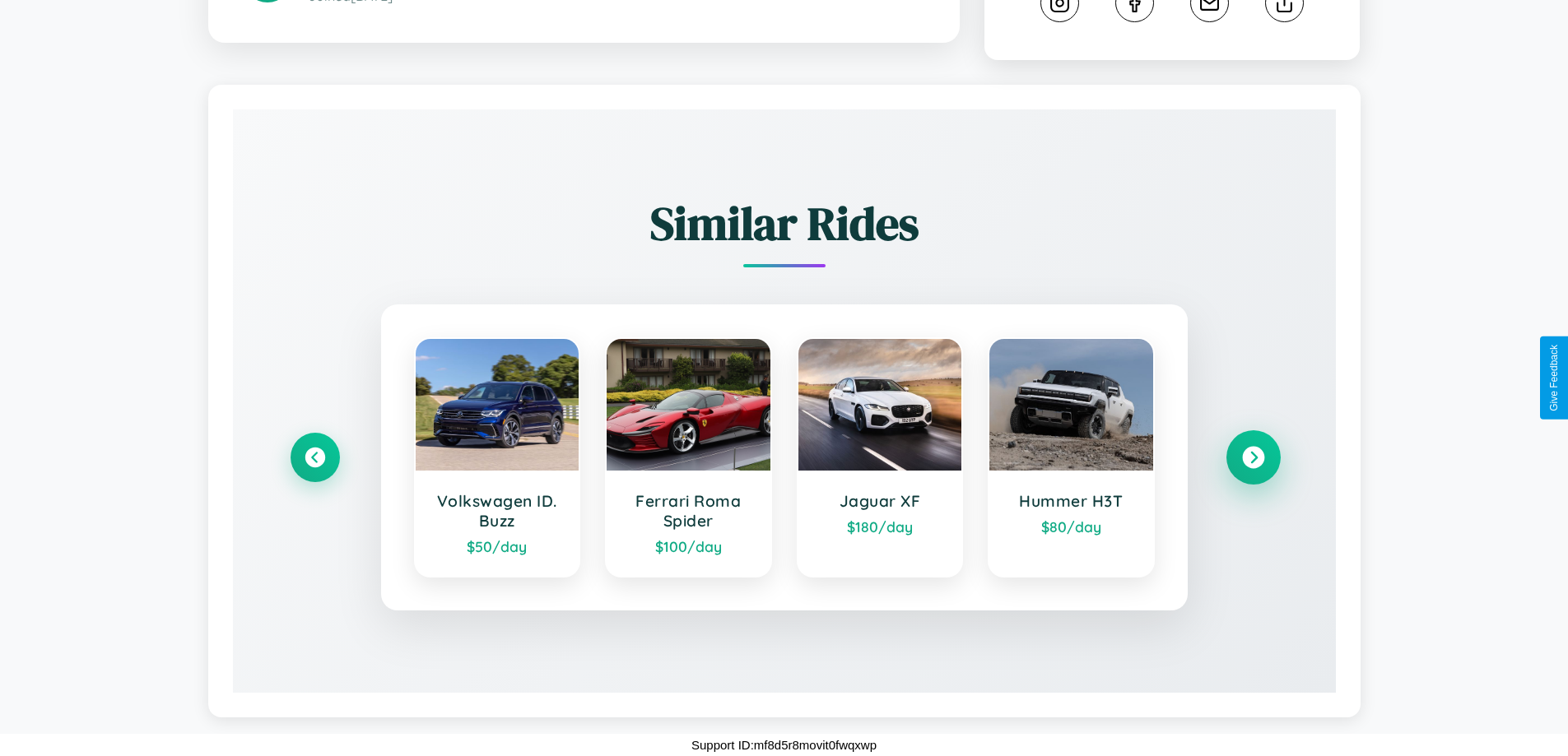
click at [1253, 457] on icon at bounding box center [1253, 457] width 22 height 22
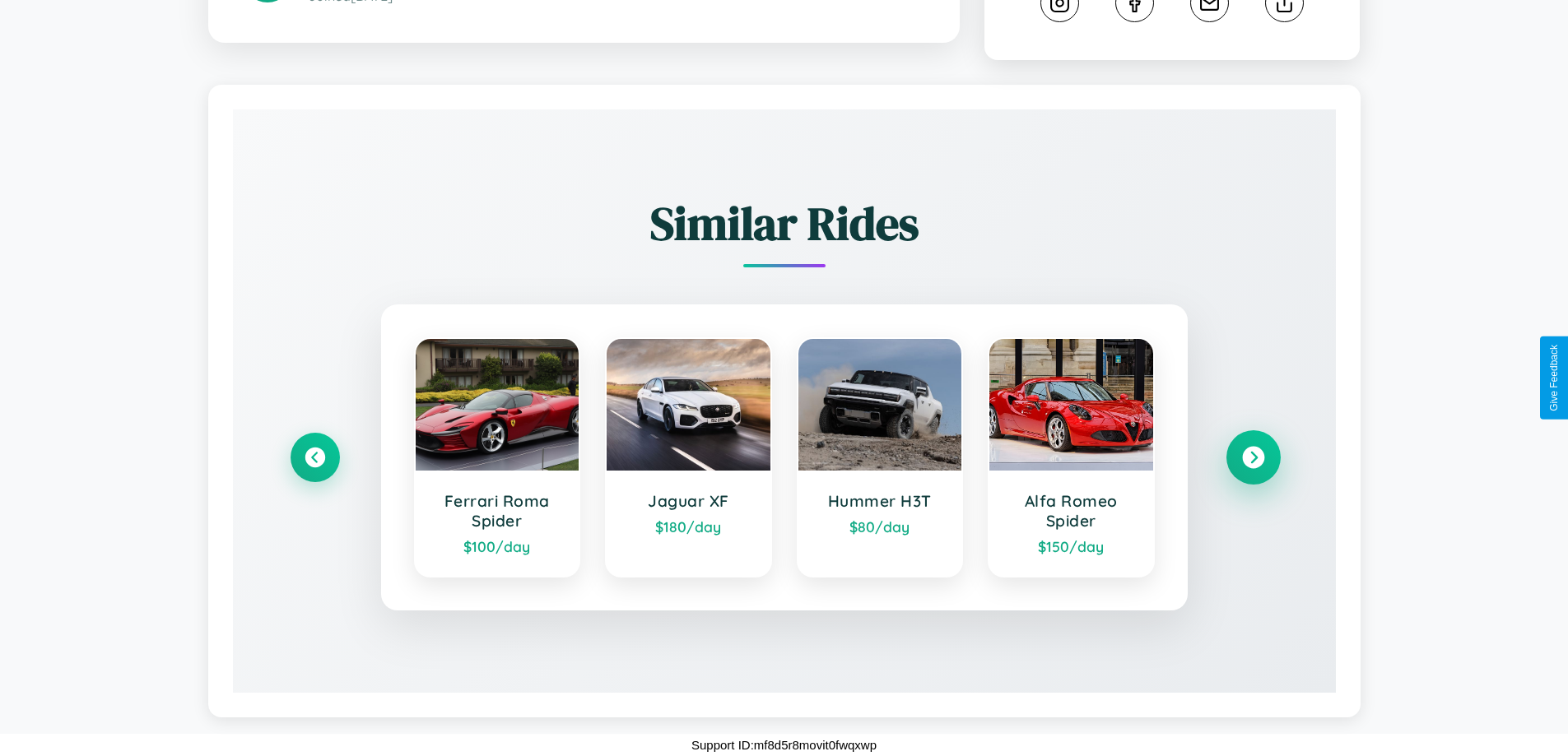
click at [1253, 457] on icon at bounding box center [1253, 457] width 22 height 22
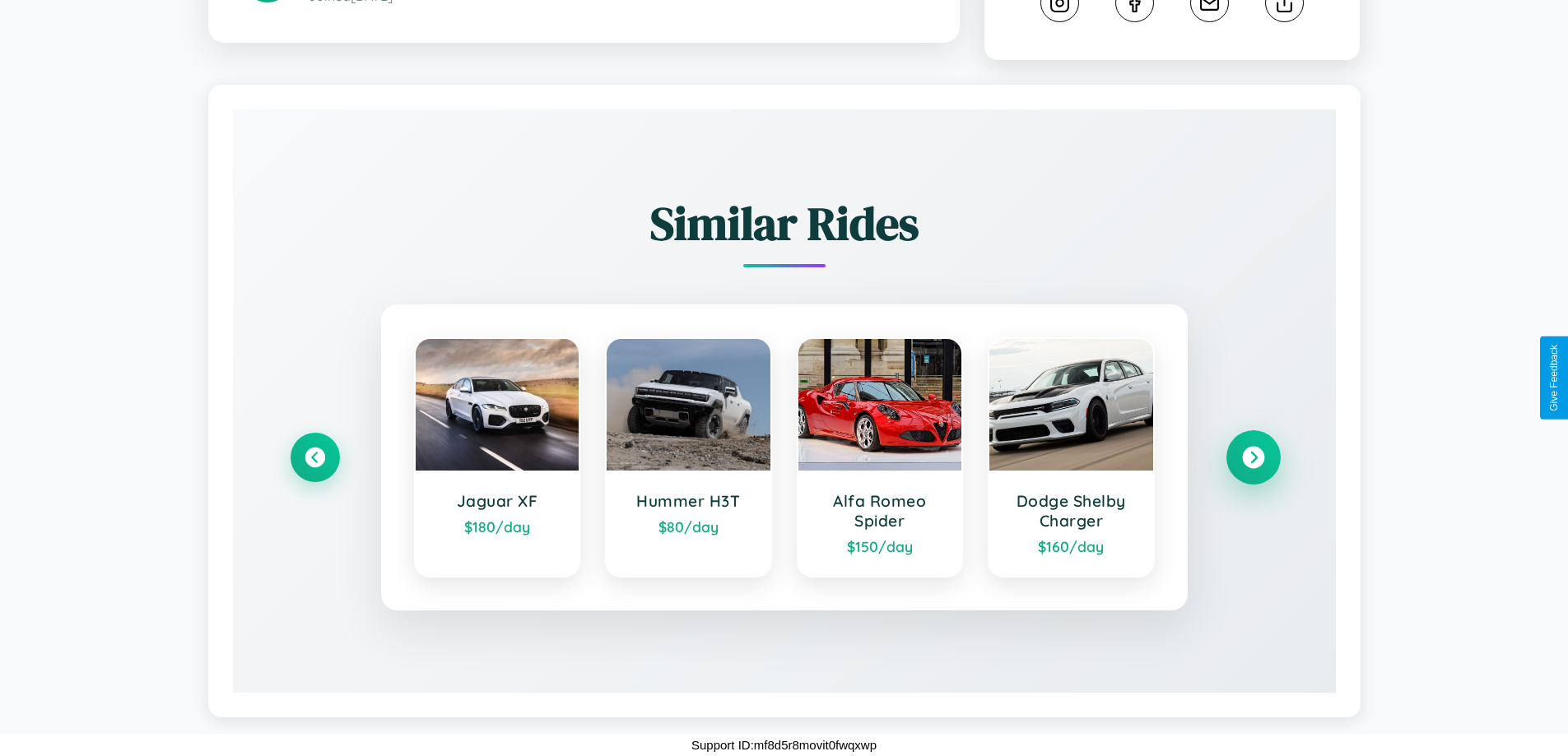
click at [1253, 457] on icon at bounding box center [1253, 457] width 22 height 22
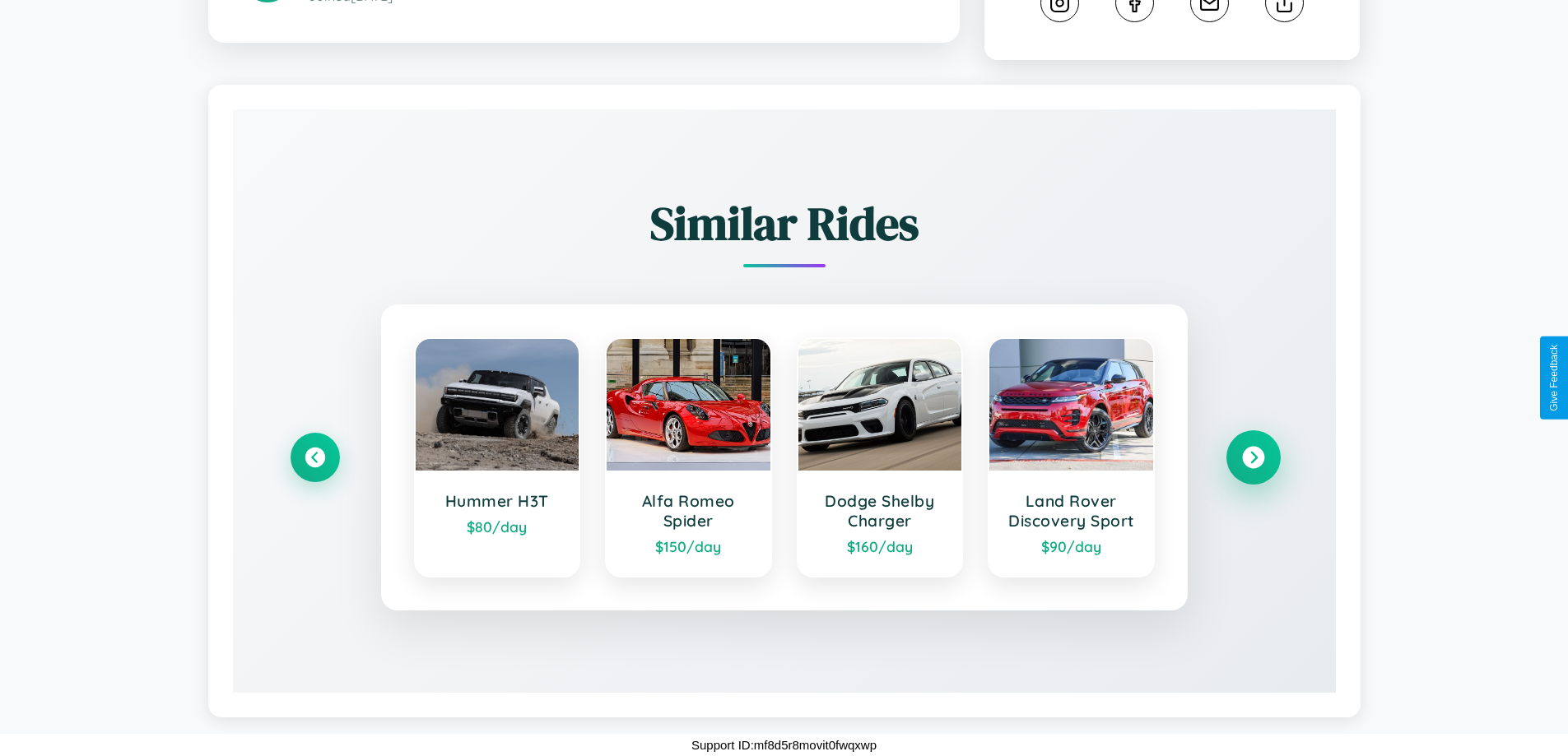
click at [1253, 457] on icon at bounding box center [1253, 457] width 22 height 22
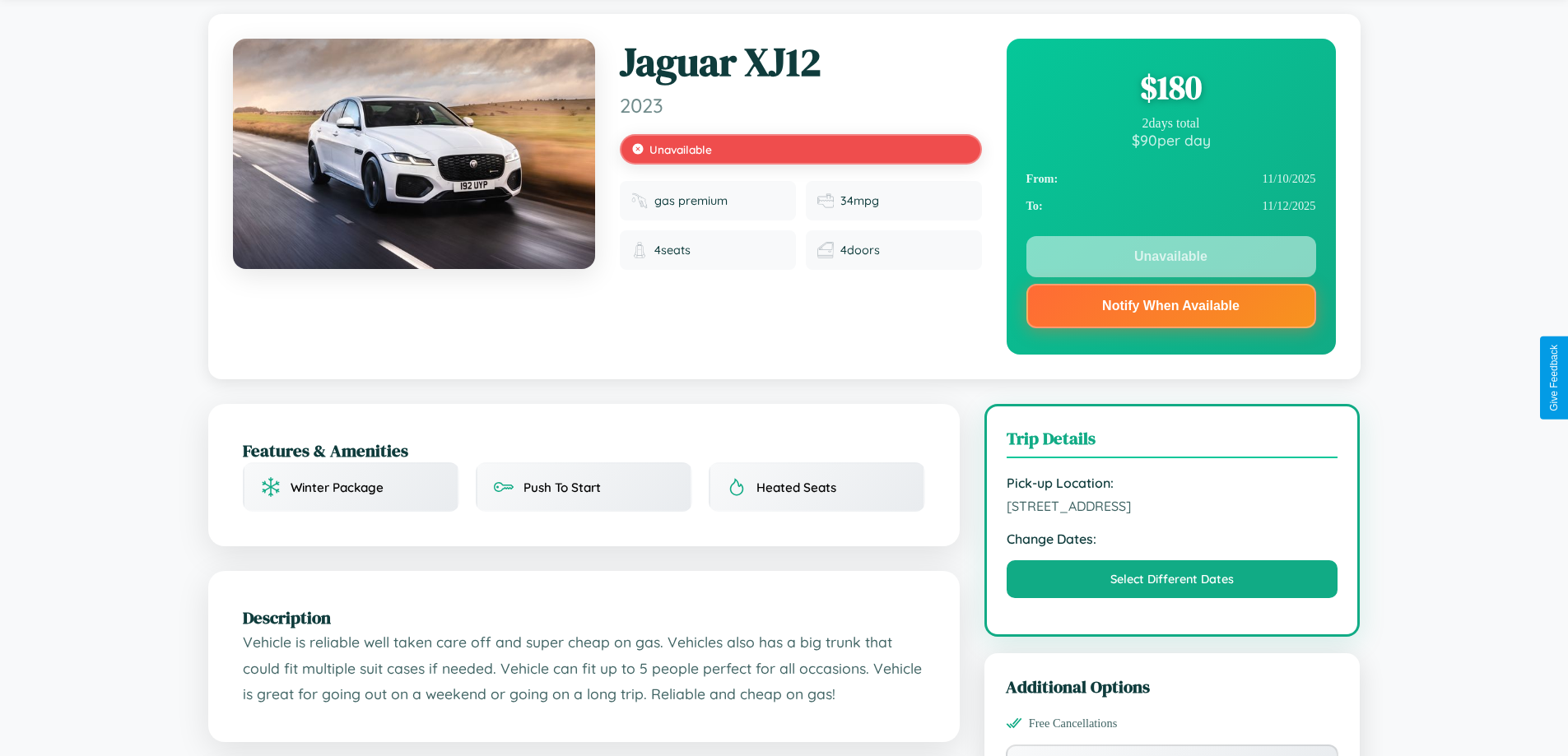
scroll to position [0, 0]
